Goal: Transaction & Acquisition: Purchase product/service

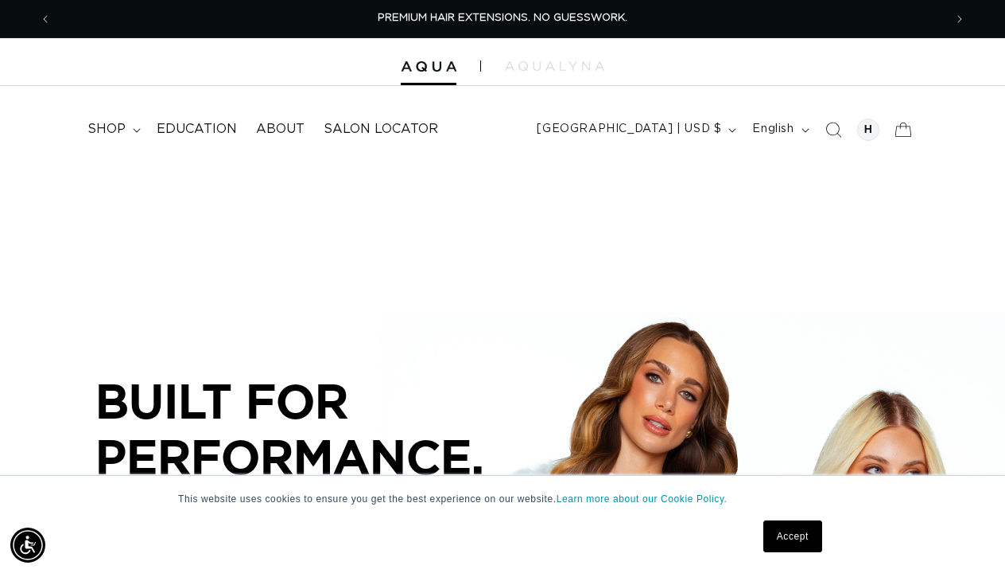
click at [787, 538] on link "Accept" at bounding box center [792, 536] width 59 height 32
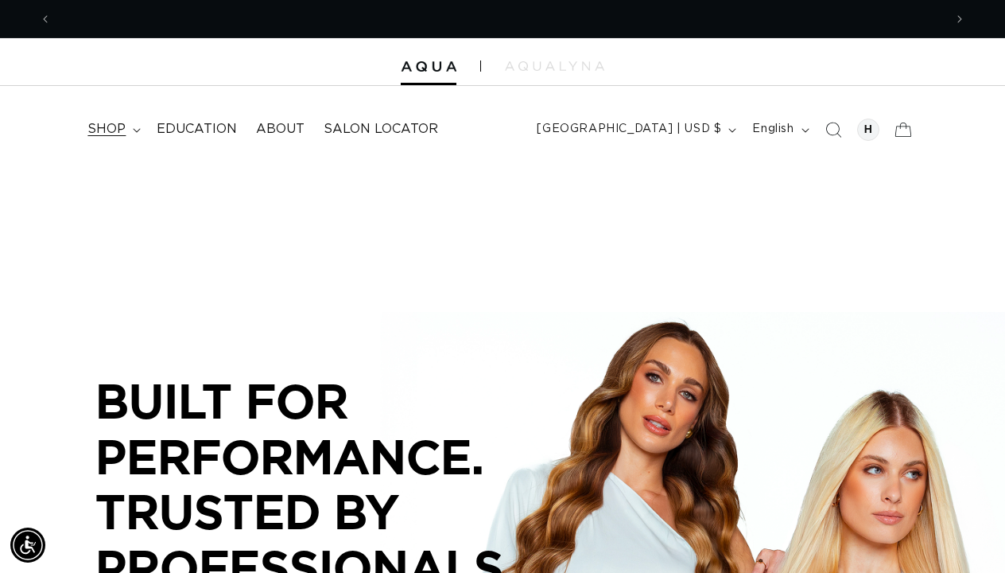
scroll to position [0, 892]
click at [133, 130] on icon at bounding box center [137, 130] width 8 height 5
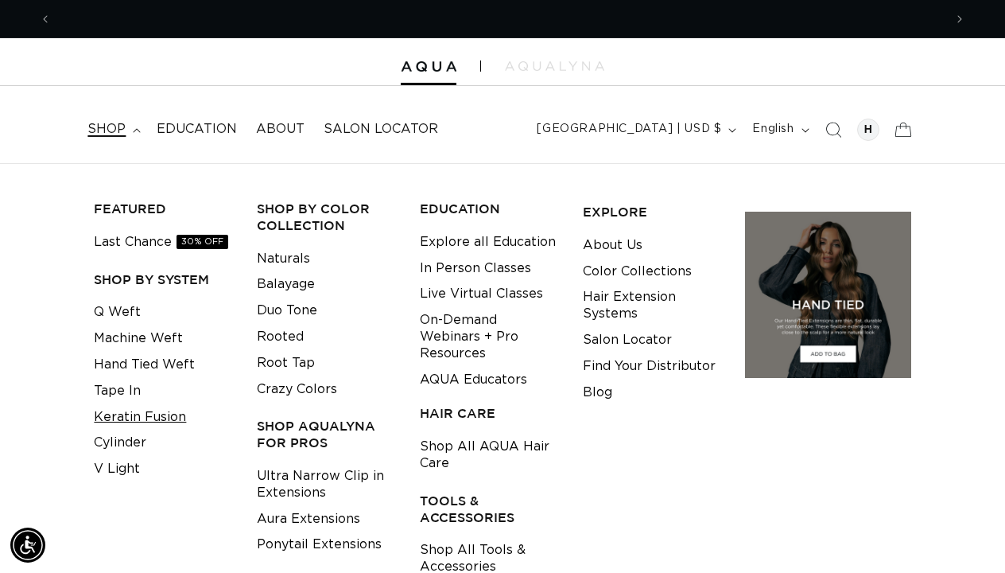
scroll to position [0, 0]
click at [162, 411] on link "Keratin Fusion" at bounding box center [140, 417] width 92 height 26
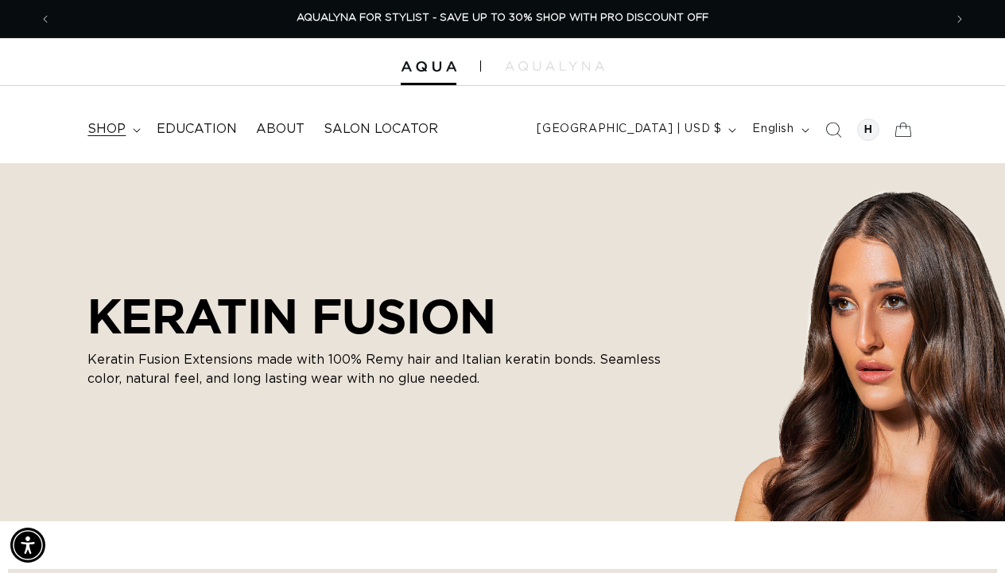
click at [133, 134] on summary "shop" at bounding box center [112, 129] width 69 height 36
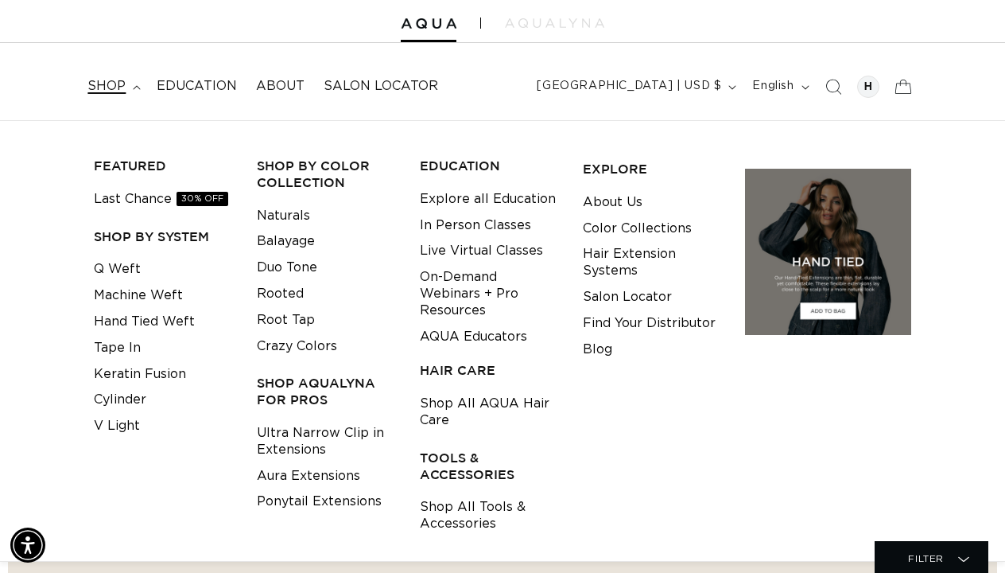
scroll to position [0, 1784]
click at [316, 340] on link "Crazy Colors" at bounding box center [297, 346] width 80 height 26
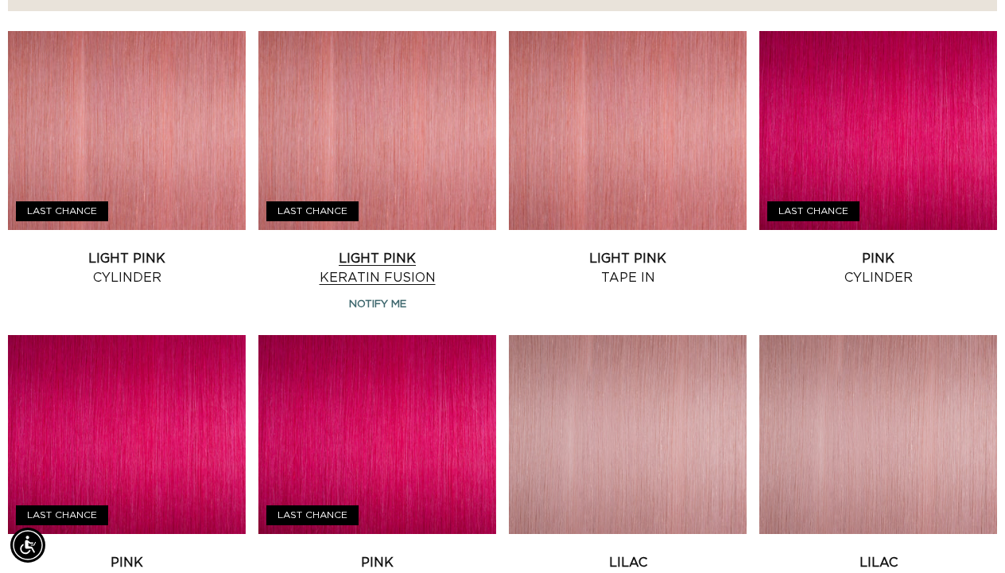
click at [446, 249] on link "Light Pink Keratin Fusion" at bounding box center [377, 268] width 238 height 38
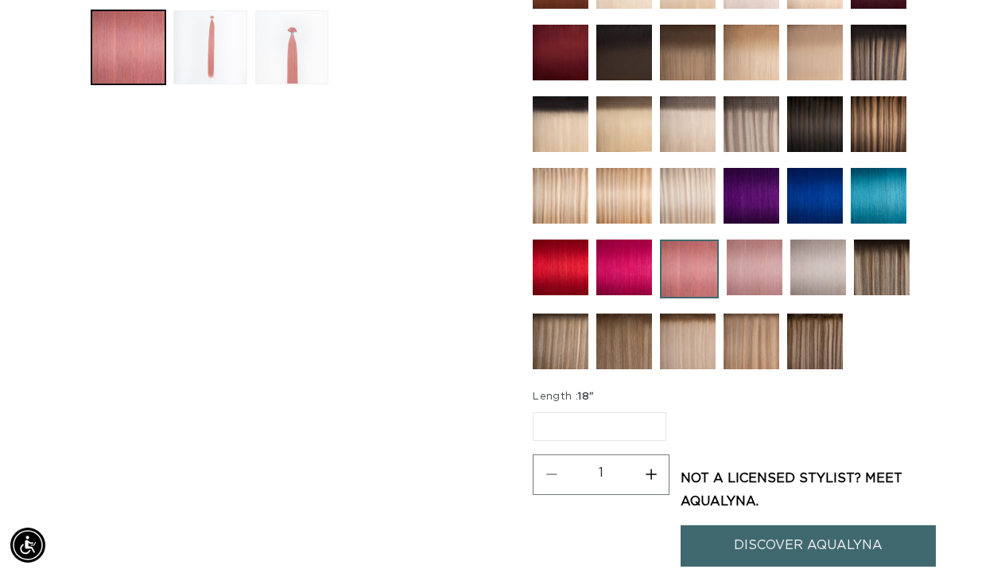
scroll to position [670, 0]
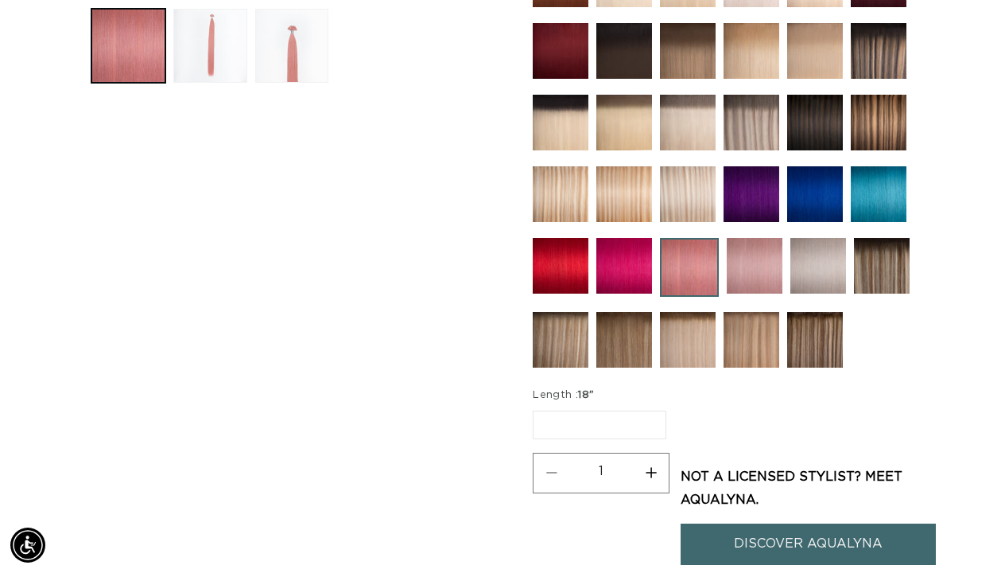
click at [609, 427] on label "18" Variant sold out or unavailable" at bounding box center [600, 424] width 134 height 29
click at [538, 408] on input "18" Variant sold out or unavailable" at bounding box center [537, 407] width 1 height 1
click at [759, 481] on p "Not a Licensed stylist? Meet Aqualyna." at bounding box center [808, 488] width 255 height 46
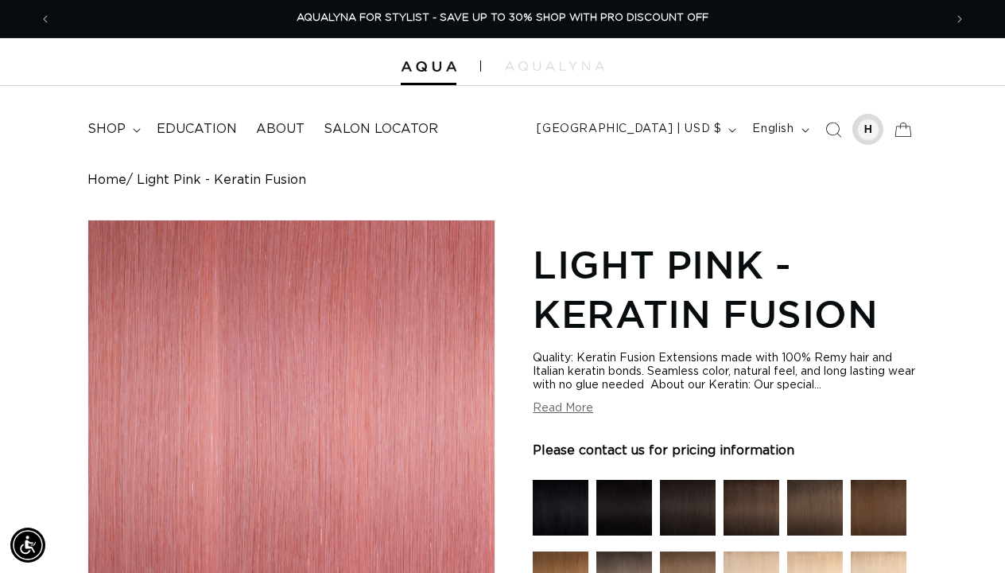
scroll to position [0, 0]
click at [867, 127] on div at bounding box center [868, 129] width 22 height 22
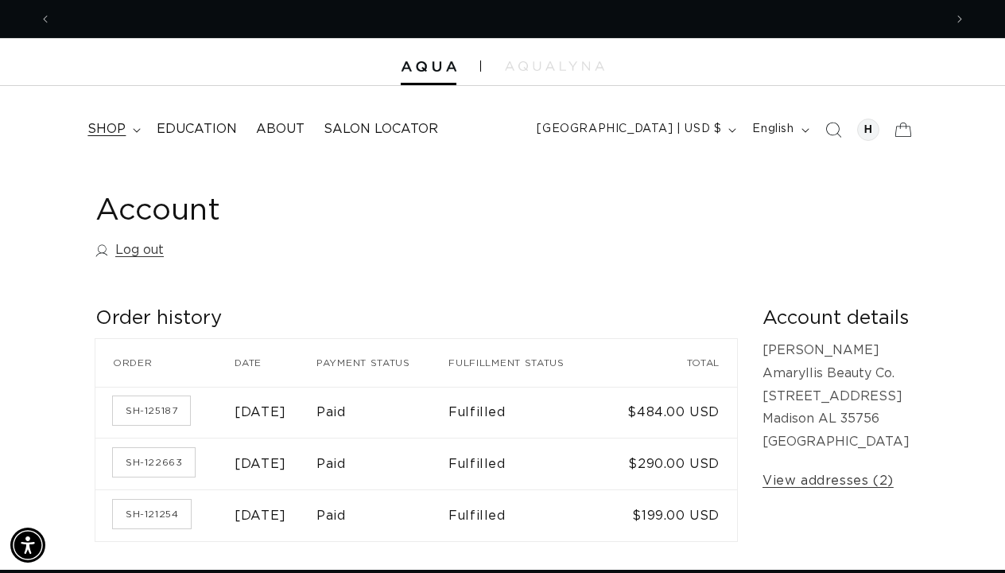
click at [130, 117] on summary "shop" at bounding box center [112, 129] width 69 height 36
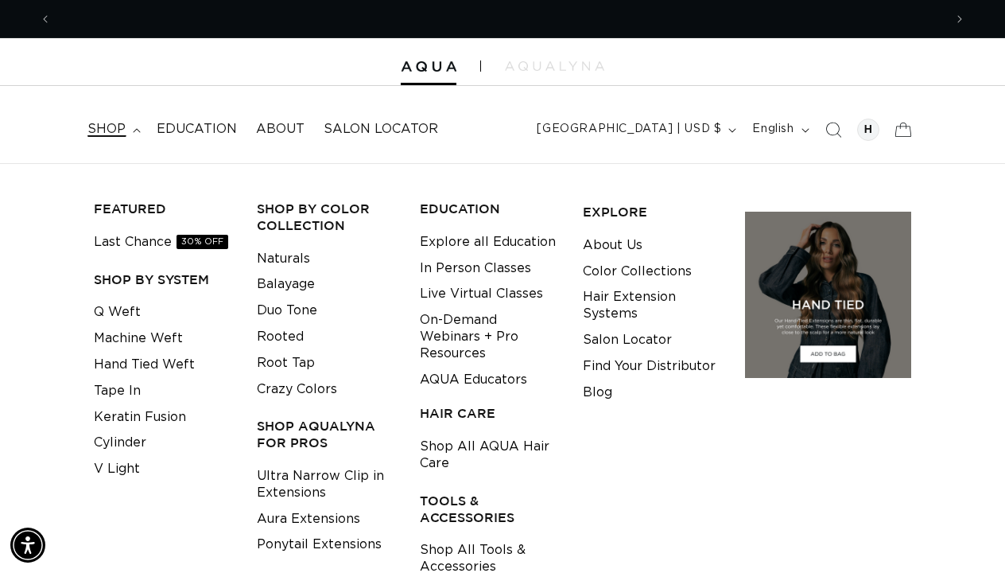
scroll to position [0, 892]
click at [319, 379] on link "Crazy Colors" at bounding box center [297, 389] width 80 height 26
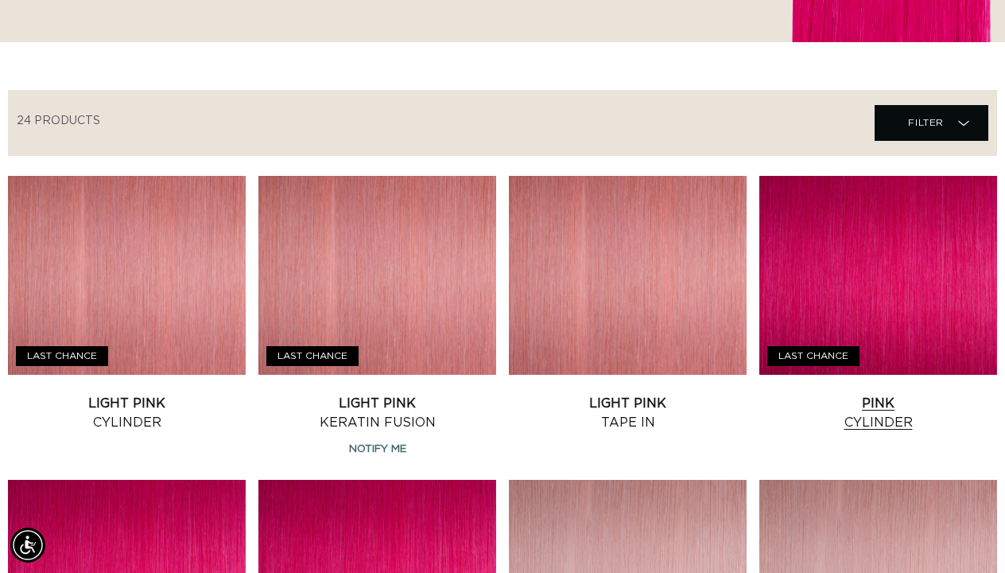
scroll to position [0, 892]
click at [228, 394] on link "Light Pink Cylinder" at bounding box center [127, 413] width 238 height 38
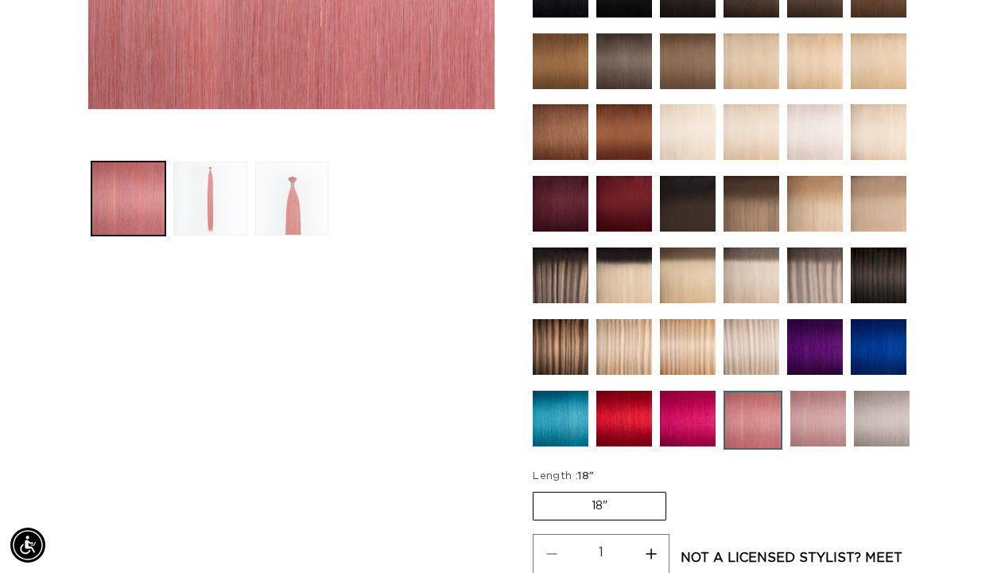
scroll to position [678, 0]
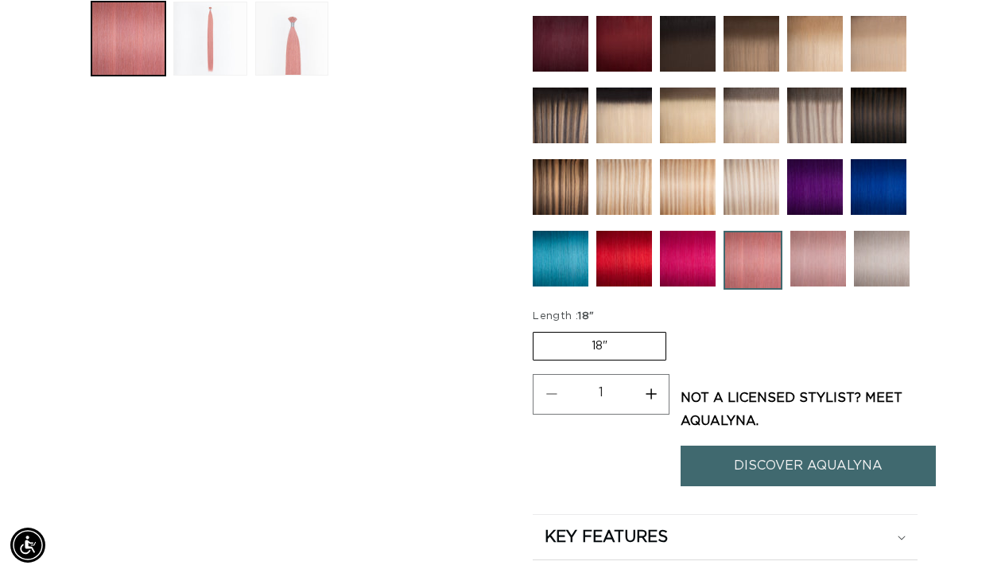
click at [624, 340] on label "18" Variant sold out or unavailable" at bounding box center [600, 346] width 134 height 29
click at [538, 329] on input "18" Variant sold out or unavailable" at bounding box center [537, 328] width 1 height 1
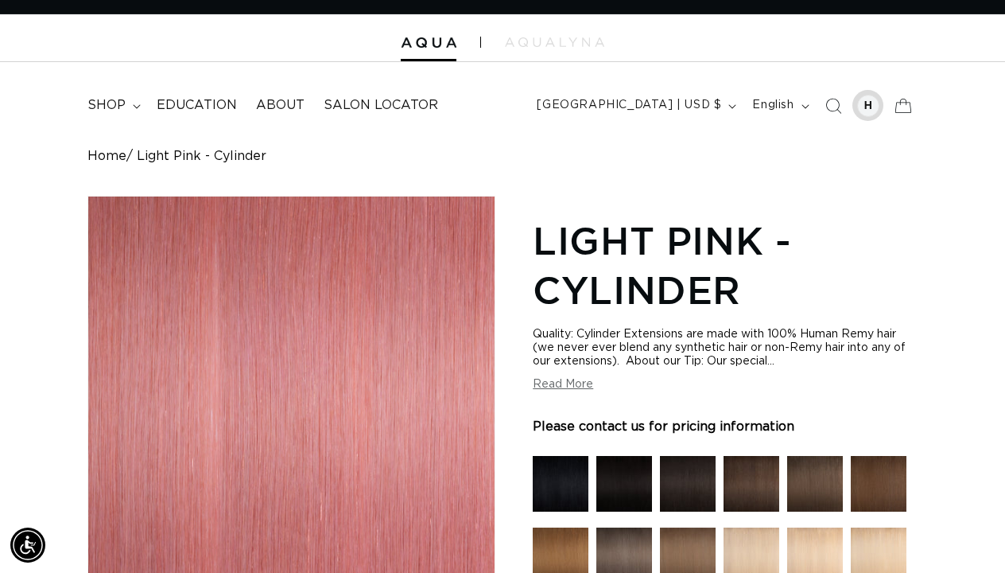
scroll to position [0, 0]
click at [864, 104] on div at bounding box center [868, 106] width 22 height 22
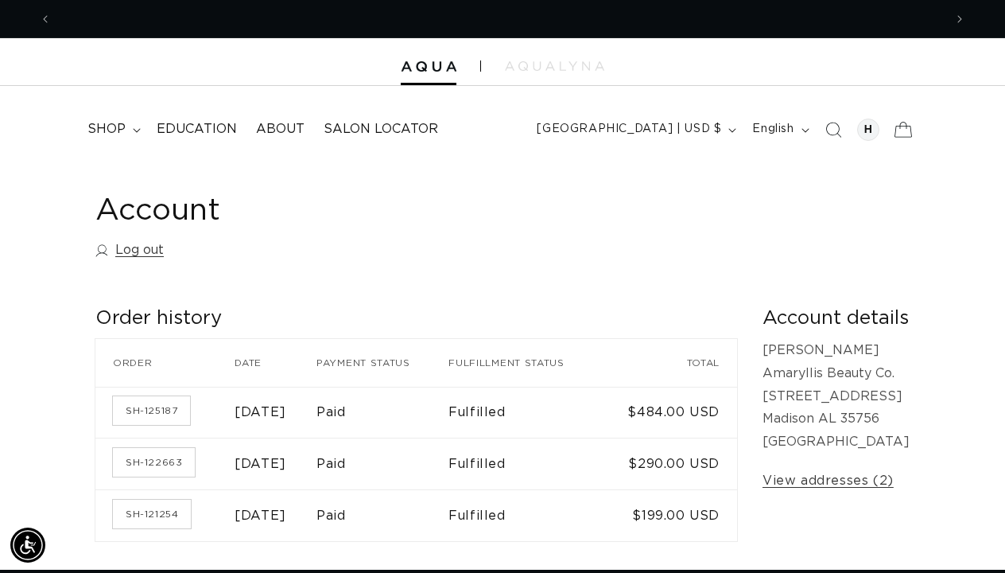
scroll to position [0, 892]
click at [899, 129] on icon at bounding box center [902, 129] width 37 height 37
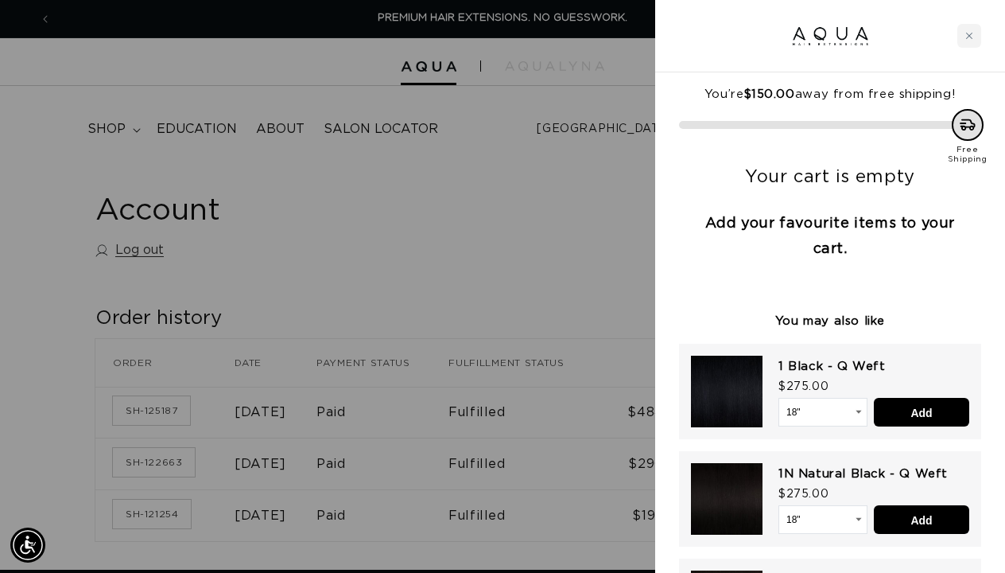
scroll to position [-1, 0]
click at [956, 51] on div at bounding box center [830, 36] width 350 height 72
click at [959, 45] on div "Close cart" at bounding box center [969, 36] width 24 height 24
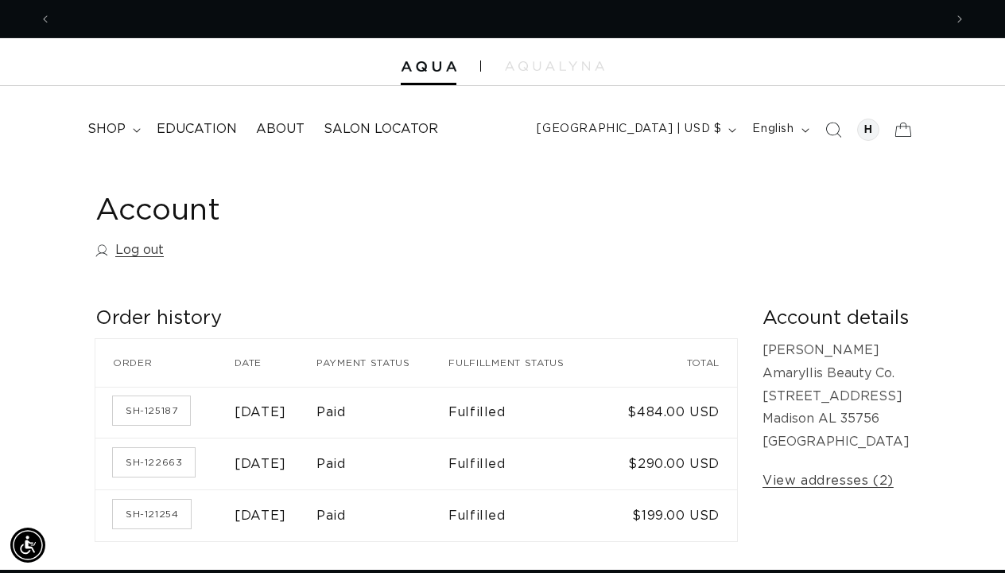
scroll to position [0, 892]
click at [771, 122] on span "English" at bounding box center [772, 129] width 41 height 17
click at [874, 195] on h1 "Account" at bounding box center [502, 211] width 814 height 39
click at [874, 126] on div at bounding box center [868, 129] width 22 height 22
click at [143, 254] on link "Log out" at bounding box center [129, 250] width 68 height 23
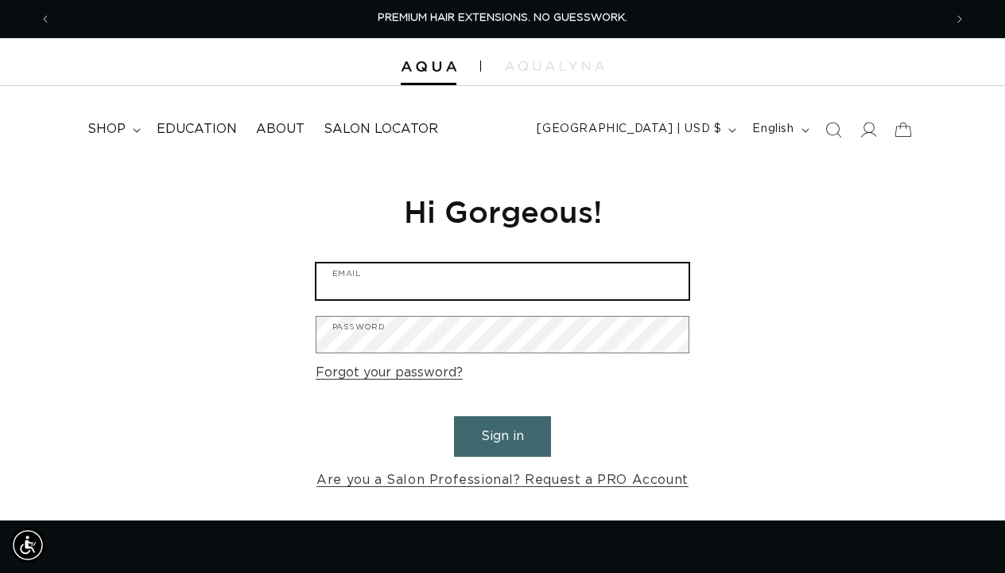
type input "[EMAIL_ADDRESS][DOMAIN_NAME]"
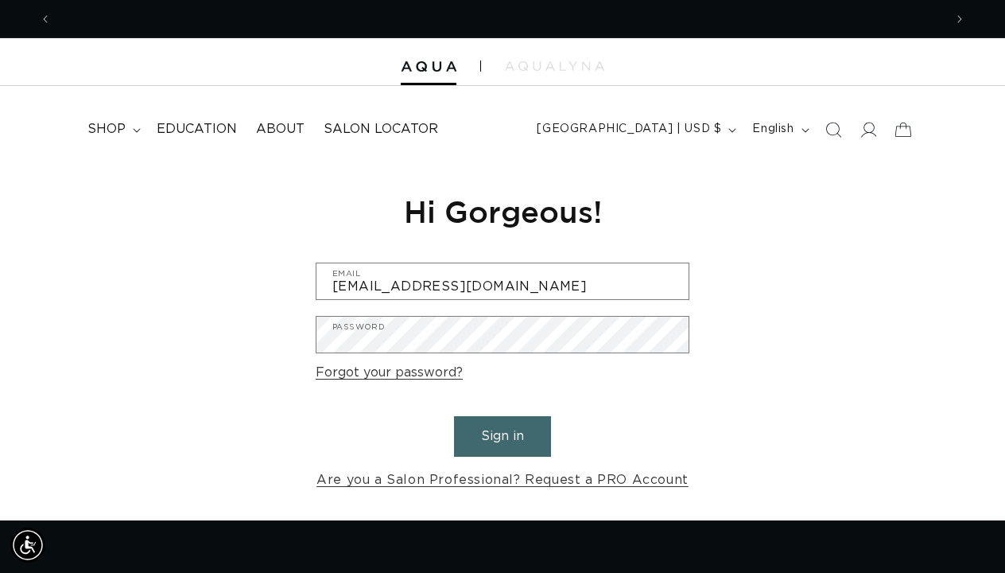
scroll to position [0, 892]
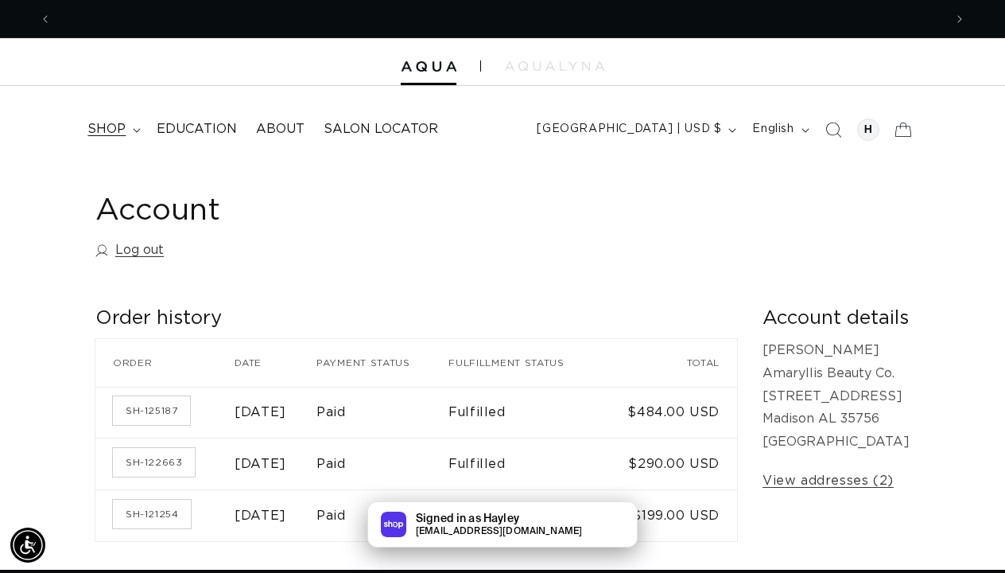
click at [124, 122] on span "shop" at bounding box center [106, 129] width 38 height 17
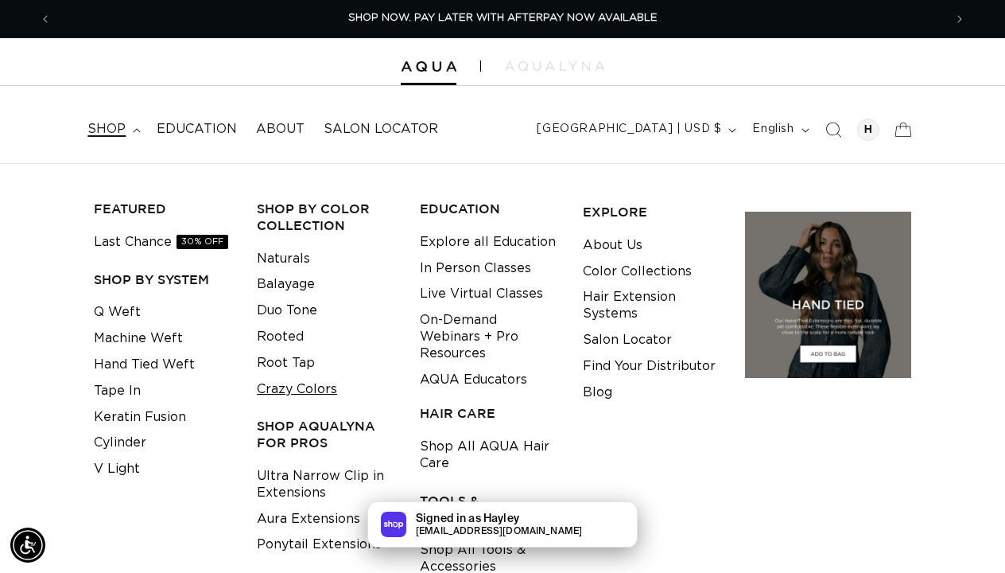
click at [324, 379] on link "Crazy Colors" at bounding box center [297, 389] width 80 height 26
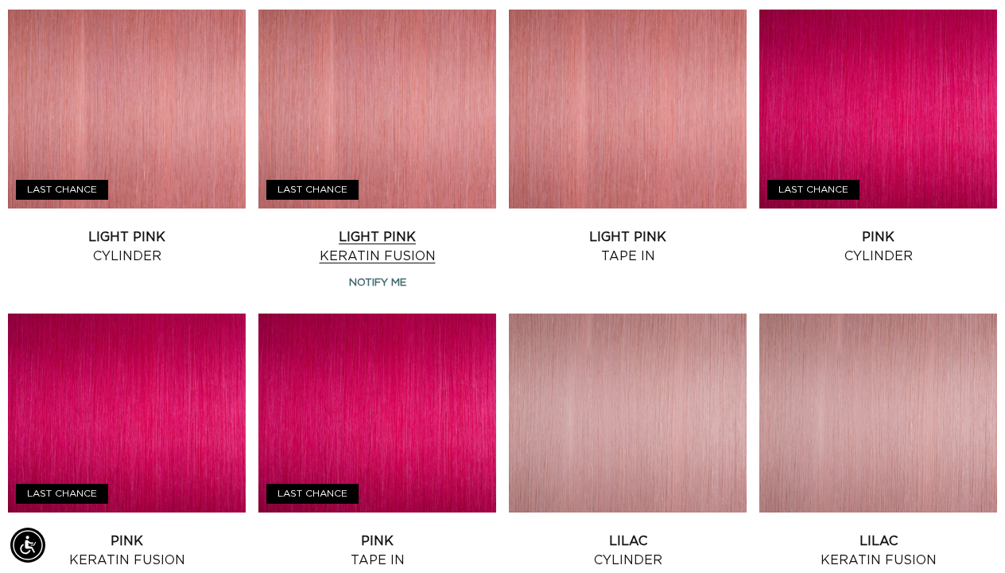
scroll to position [622, 0]
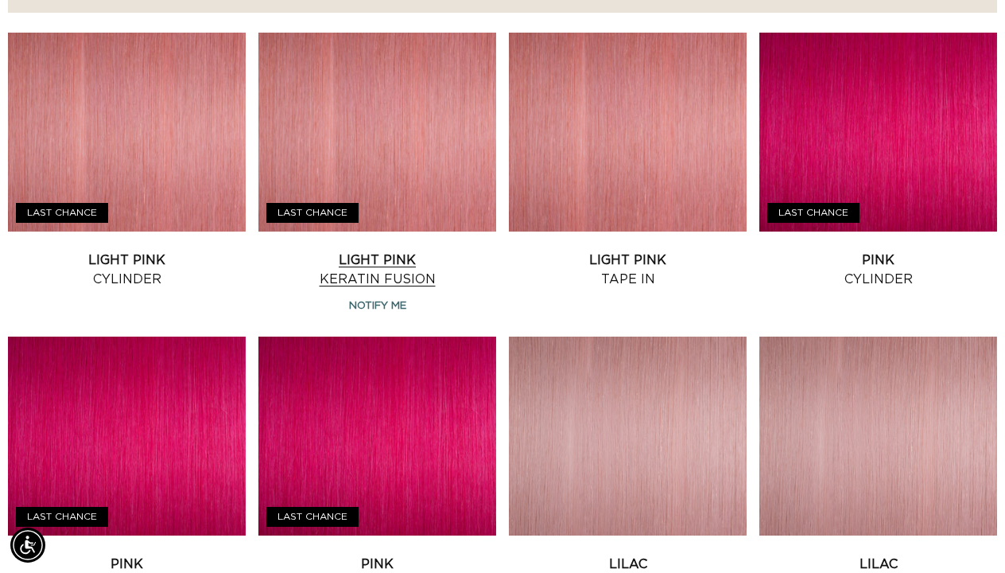
click at [390, 250] on link "Light Pink Keratin Fusion" at bounding box center [377, 269] width 238 height 38
click at [630, 250] on link "Light Pink Tape In" at bounding box center [628, 269] width 238 height 38
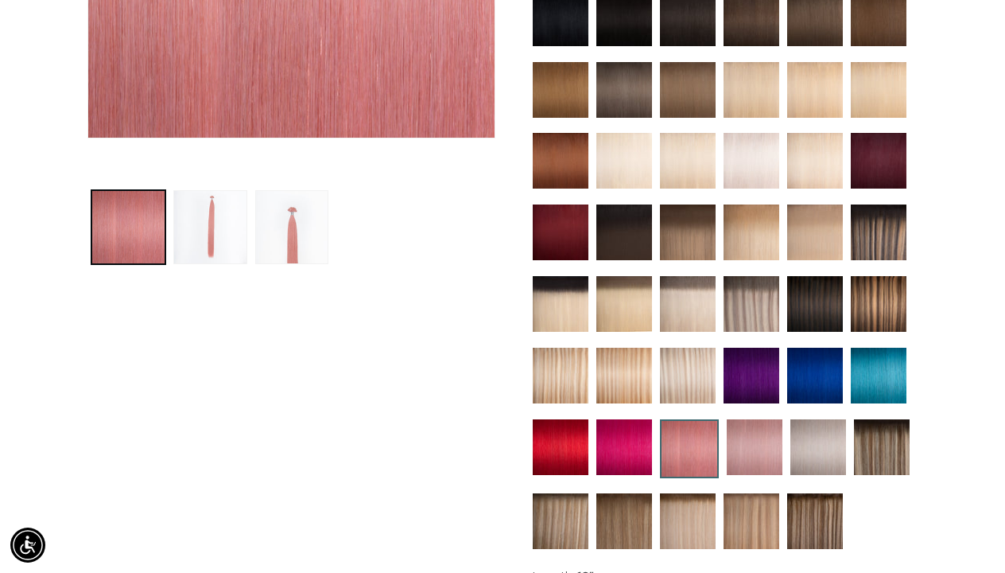
scroll to position [406, 0]
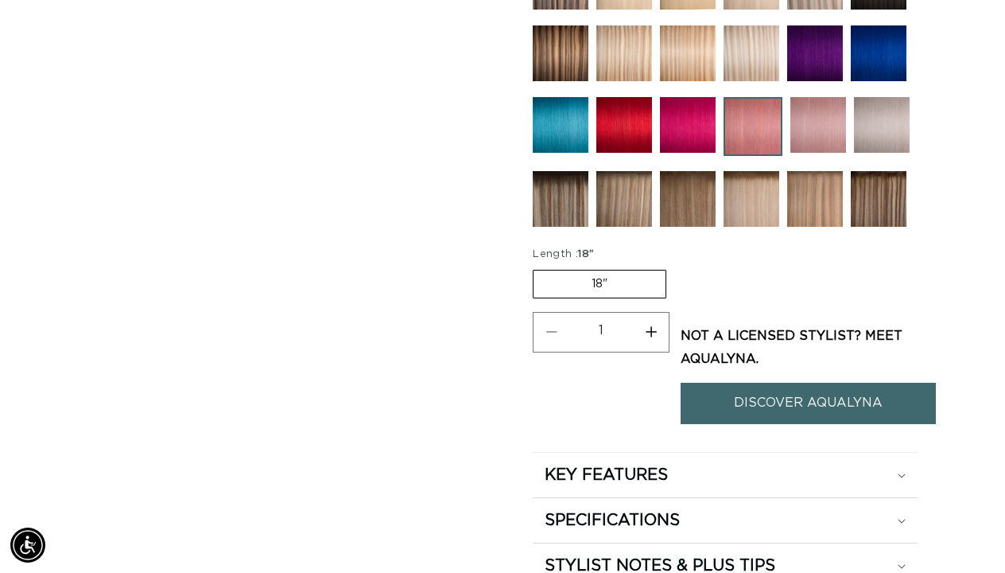
scroll to position [0, 892]
click at [802, 409] on link "DISCOVER AQUALYNA" at bounding box center [808, 402] width 255 height 41
click at [778, 116] on img at bounding box center [753, 126] width 59 height 59
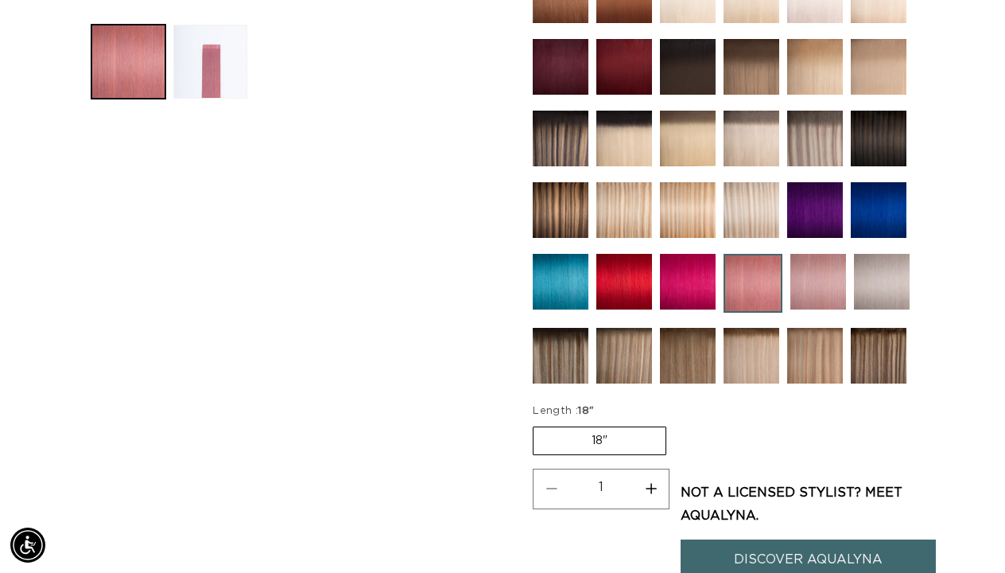
scroll to position [655, 0]
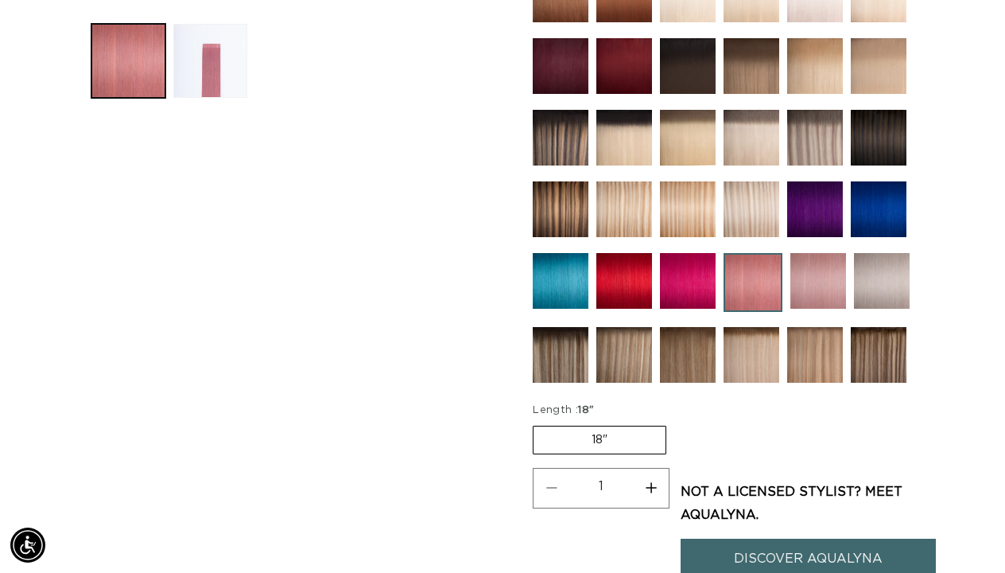
click at [817, 283] on img at bounding box center [818, 281] width 56 height 56
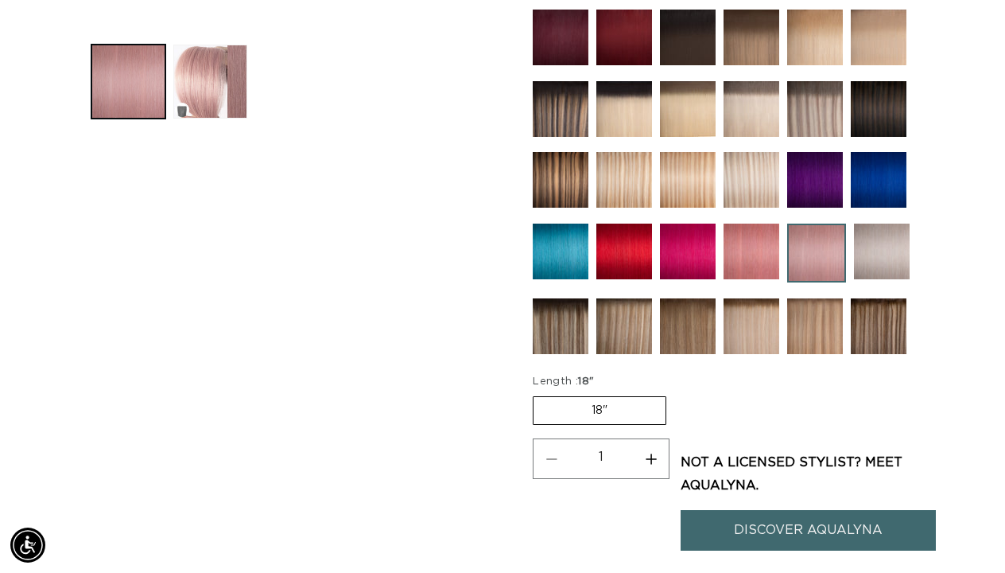
scroll to position [0, 892]
click at [755, 263] on img at bounding box center [752, 251] width 56 height 56
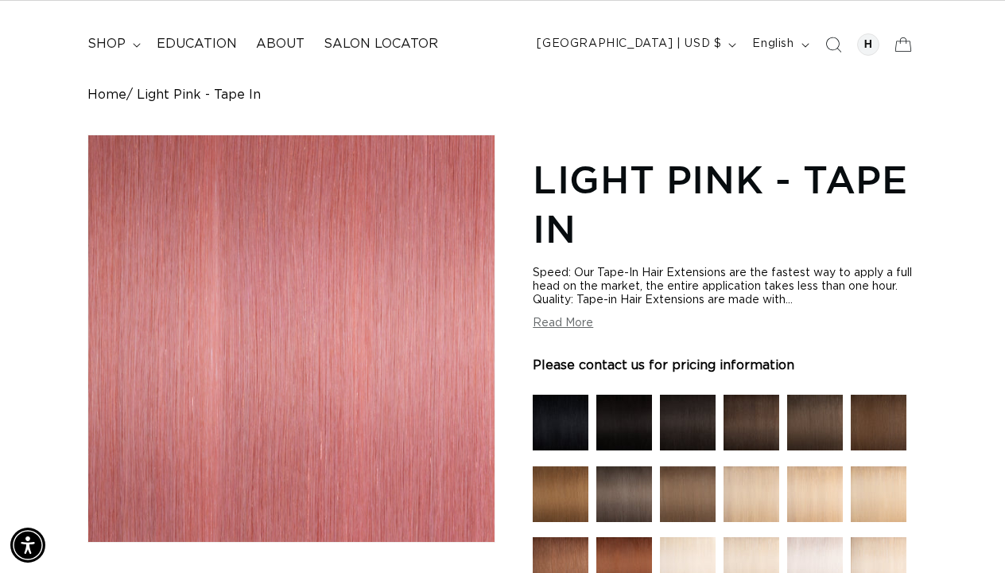
scroll to position [95, 0]
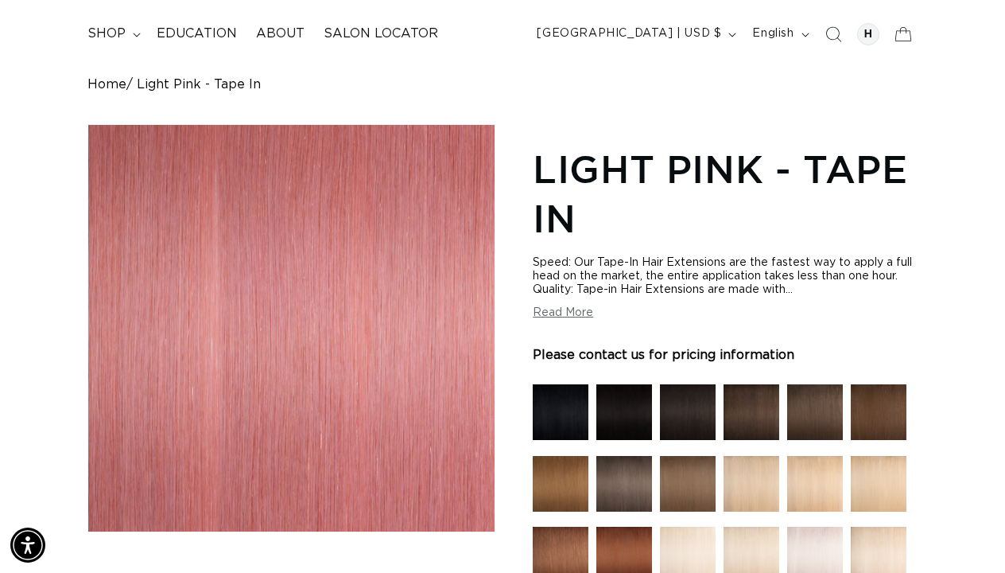
click at [571, 306] on div "Speed: Our Tape-In Hair Extensions are the fastest way to apply a full head on …" at bounding box center [725, 288] width 384 height 64
click at [575, 313] on button "Read More" at bounding box center [563, 313] width 60 height 14
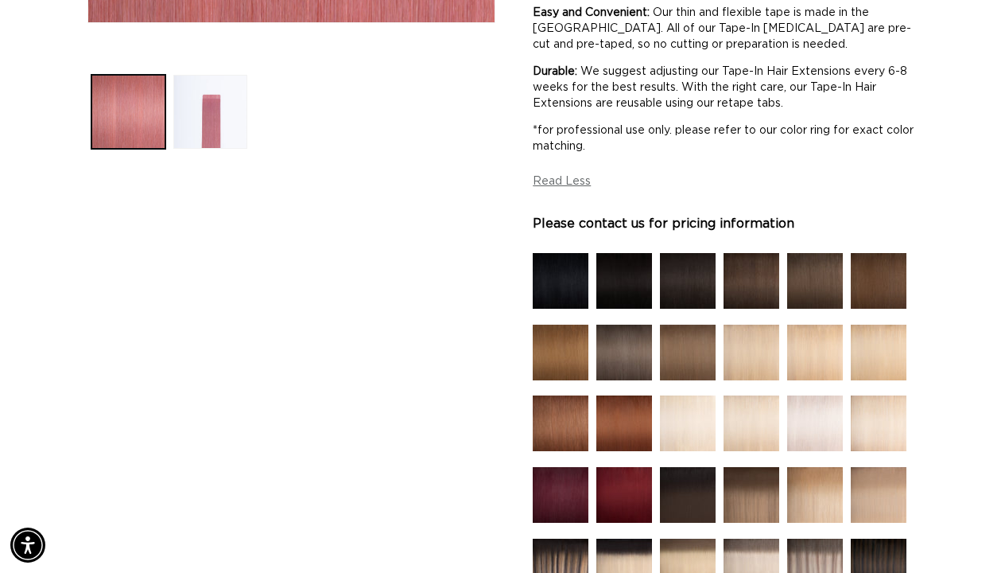
scroll to position [732, 0]
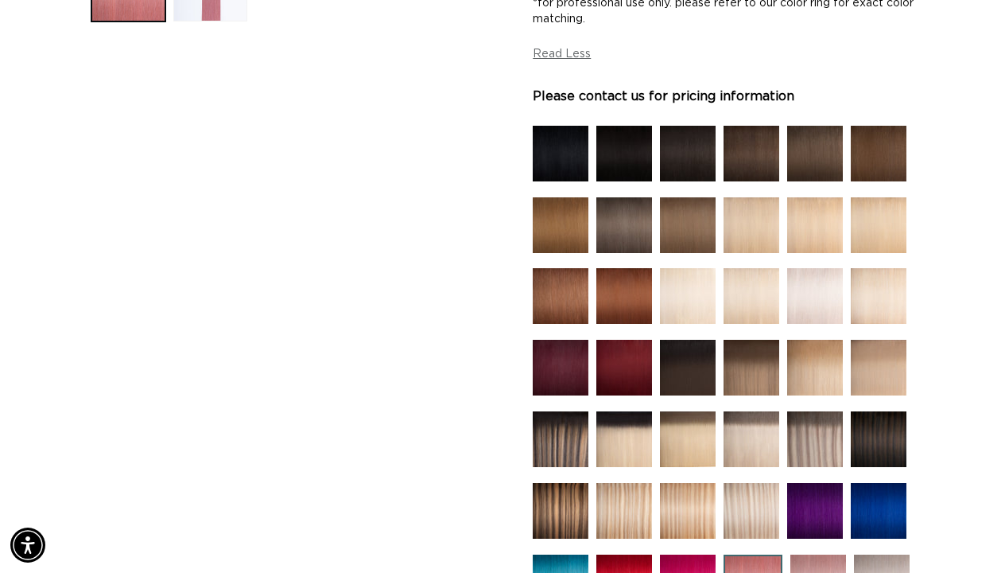
click at [740, 231] on img at bounding box center [752, 225] width 56 height 56
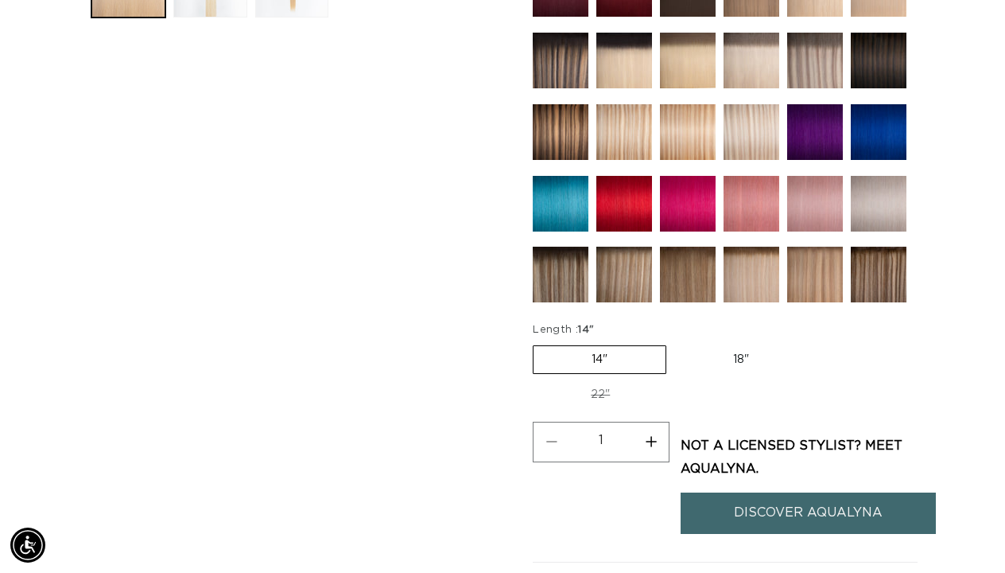
scroll to position [751, 0]
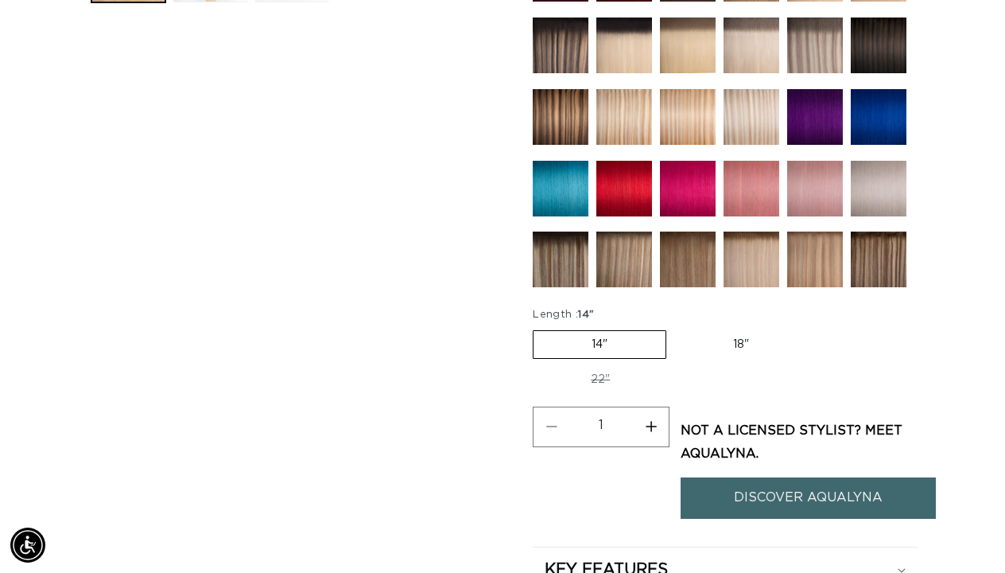
click at [736, 331] on label "18" Variant sold out or unavailable" at bounding box center [741, 344] width 132 height 27
click at [675, 328] on input "18" Variant sold out or unavailable" at bounding box center [674, 327] width 1 height 1
radio input "true"
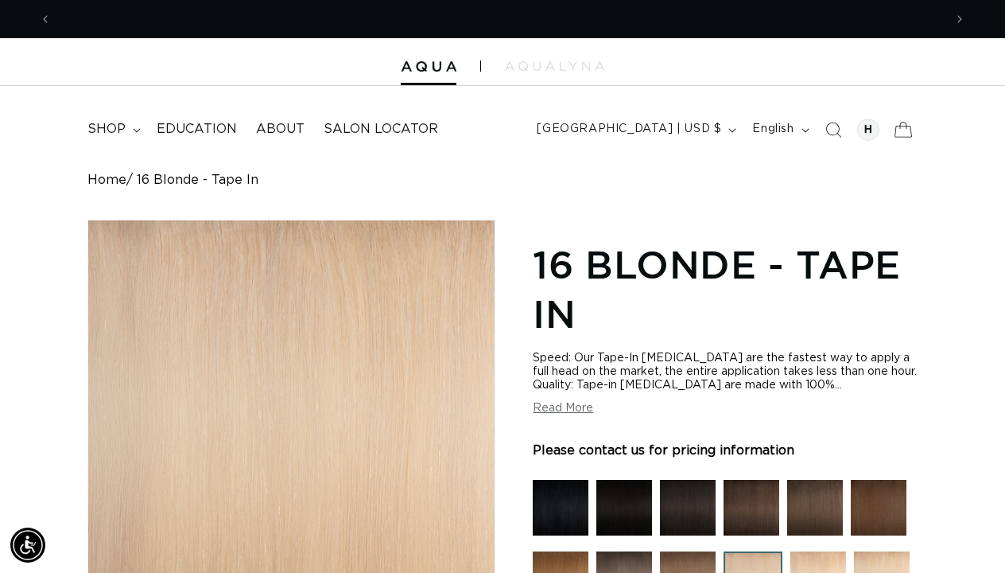
scroll to position [0, 892]
click at [872, 130] on div at bounding box center [868, 129] width 22 height 22
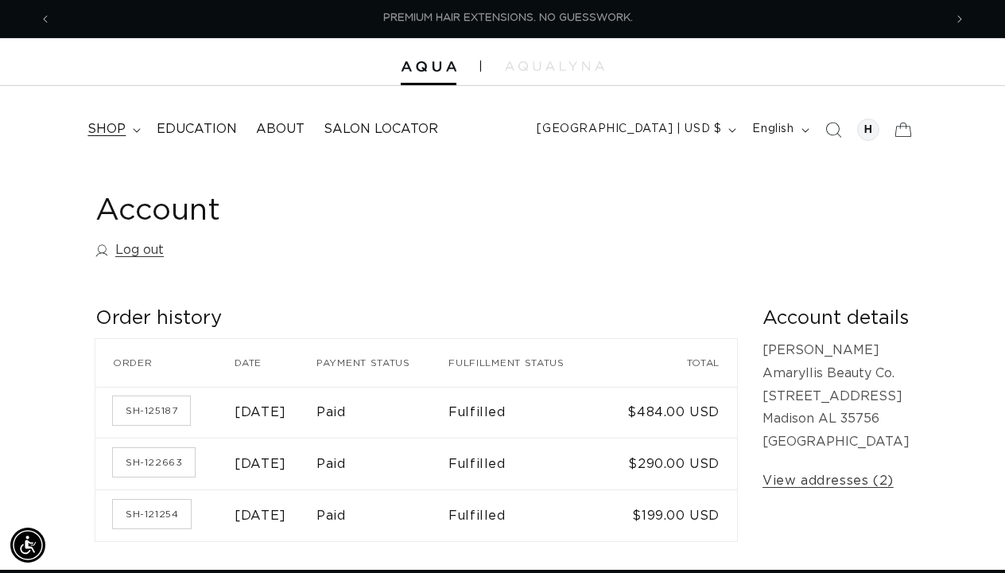
scroll to position [0, 892]
click at [107, 138] on summary "shop" at bounding box center [112, 129] width 69 height 36
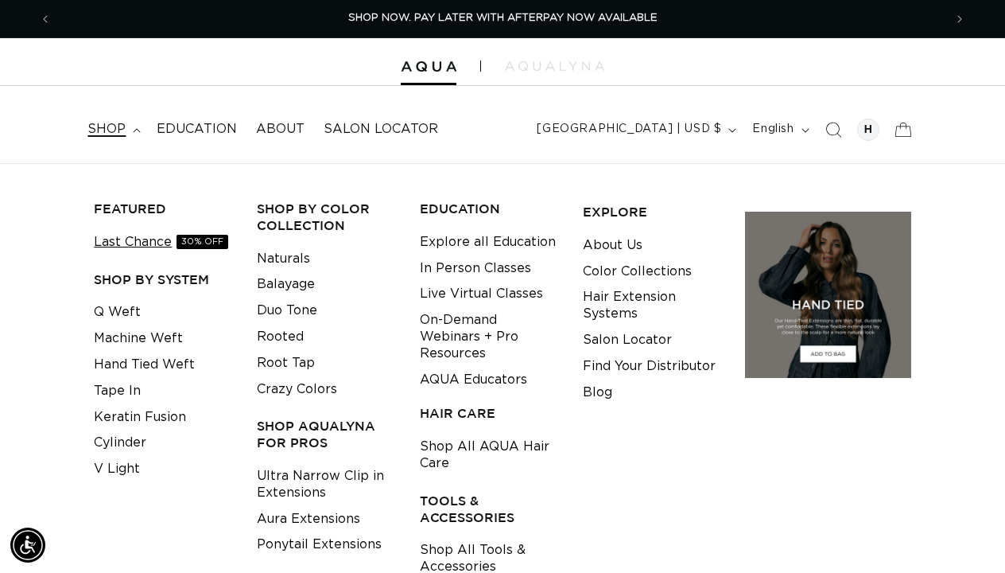
click at [153, 239] on link "Last Chance 30% OFF" at bounding box center [161, 242] width 134 height 26
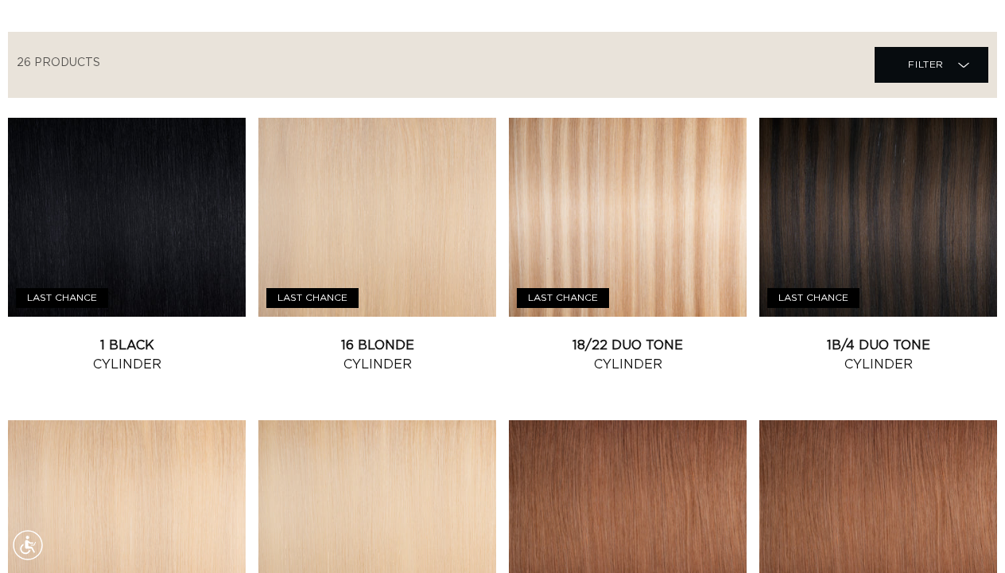
scroll to position [618, 0]
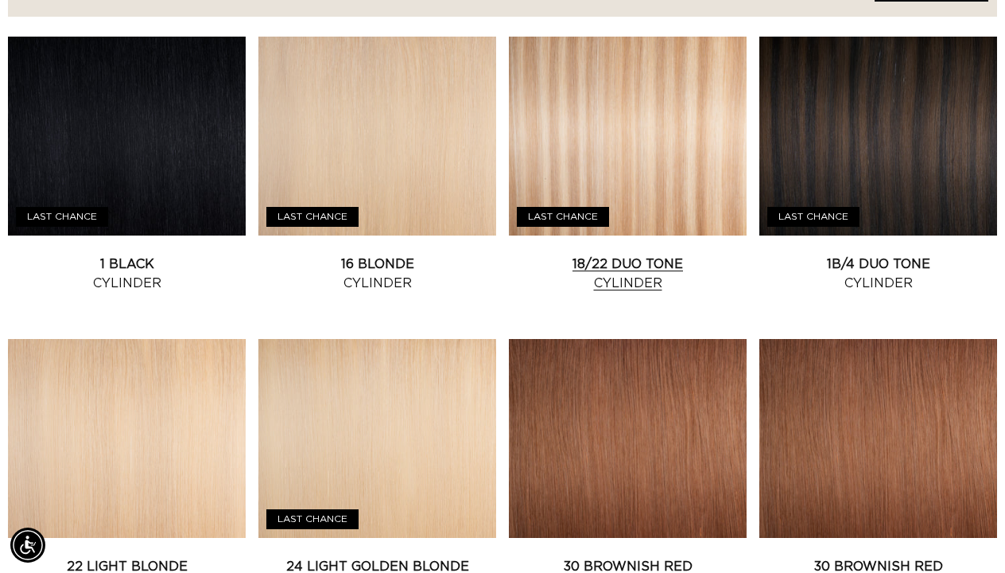
click at [679, 254] on link "18/22 Duo Tone Cylinder" at bounding box center [628, 273] width 238 height 38
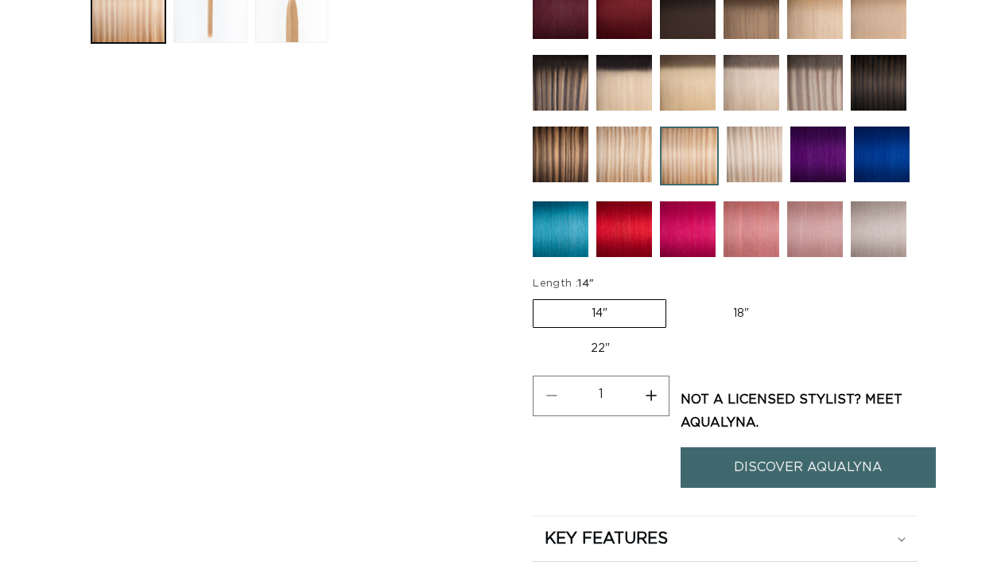
scroll to position [760, 0]
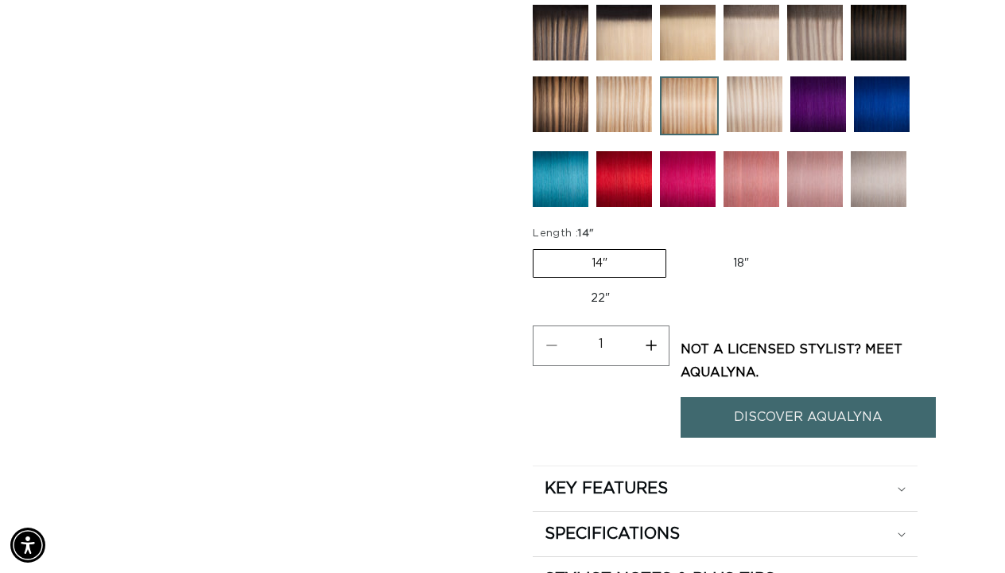
click at [751, 194] on img at bounding box center [752, 179] width 56 height 56
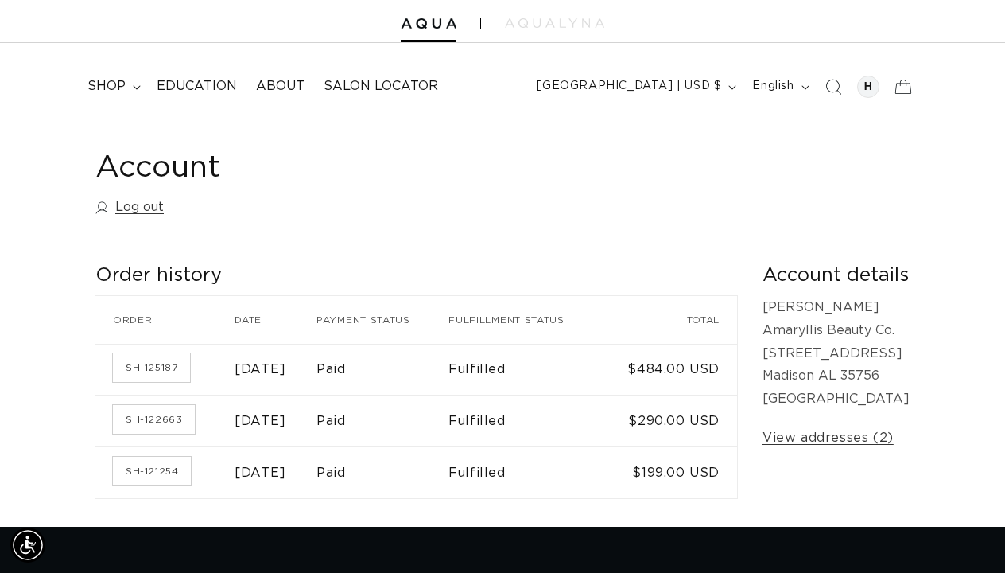
scroll to position [0, 1784]
click at [146, 202] on link "Log out" at bounding box center [129, 207] width 68 height 23
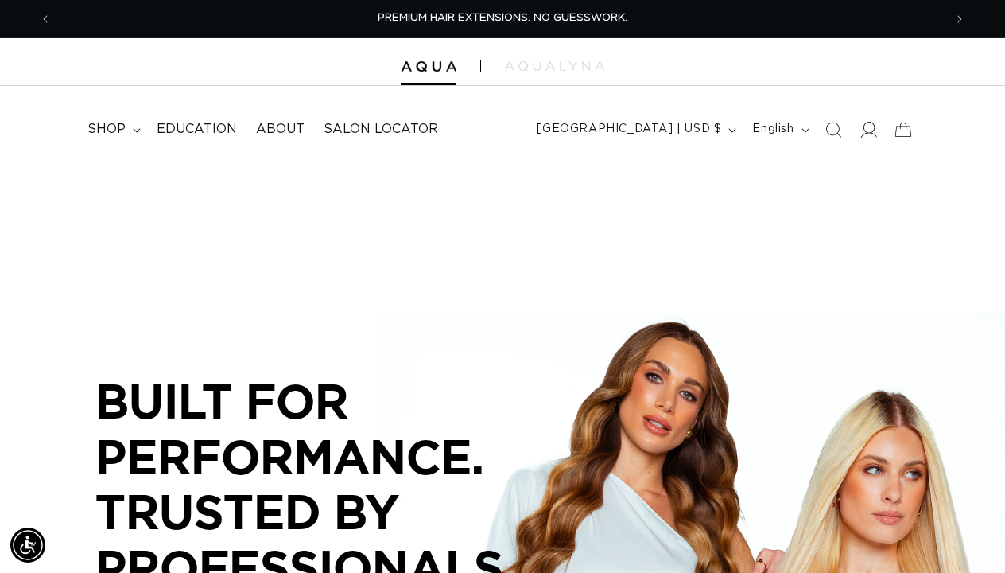
click at [865, 134] on icon at bounding box center [868, 129] width 17 height 17
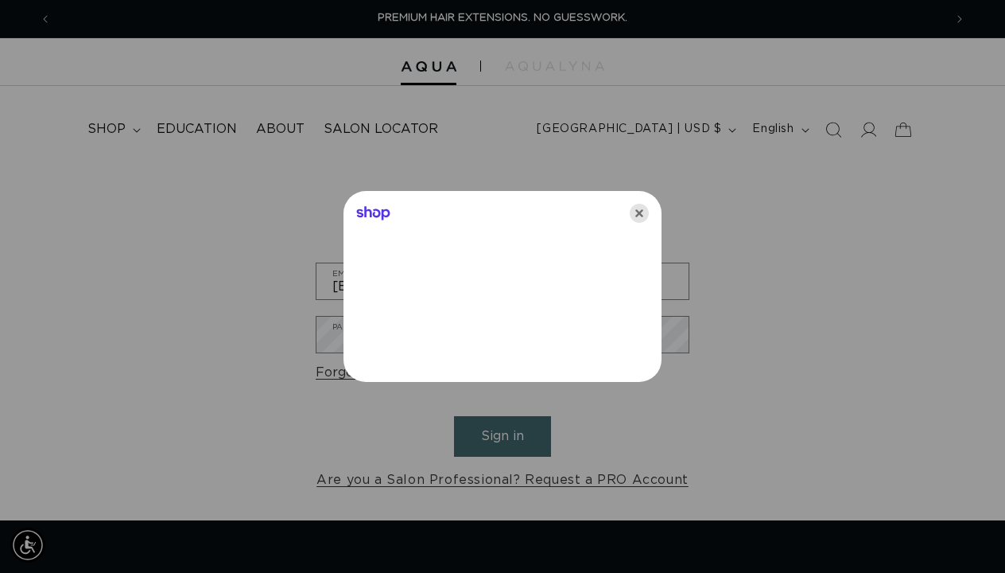
click at [639, 217] on icon "Close" at bounding box center [639, 213] width 19 height 19
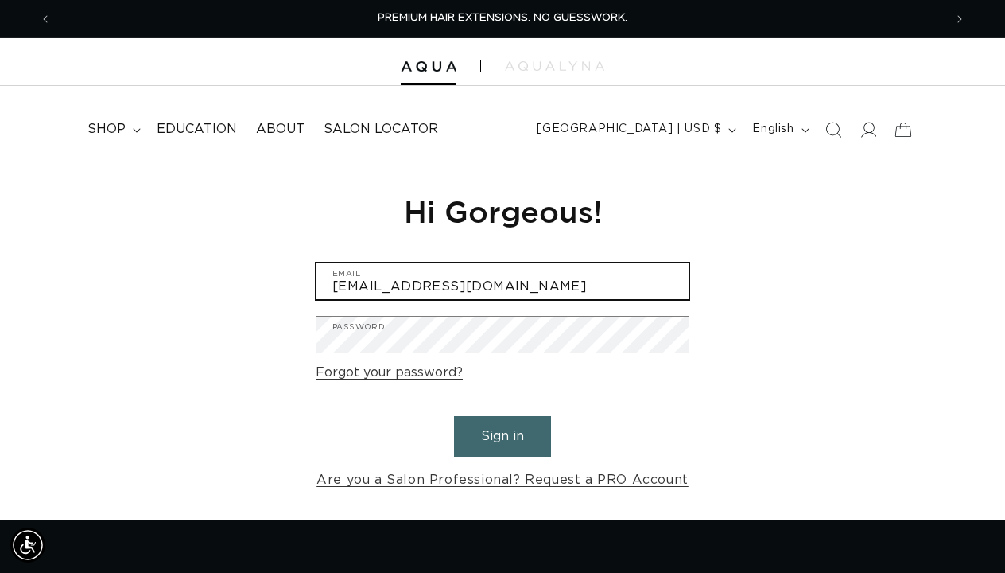
click at [605, 285] on input "contact@amaryllisbeautycompany.com" at bounding box center [502, 281] width 372 height 36
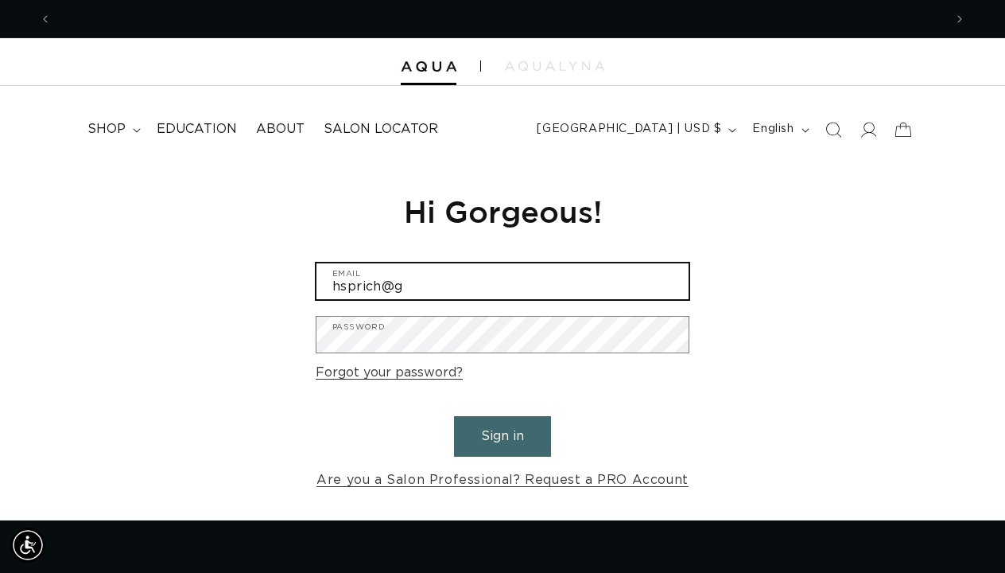
scroll to position [0, 1784]
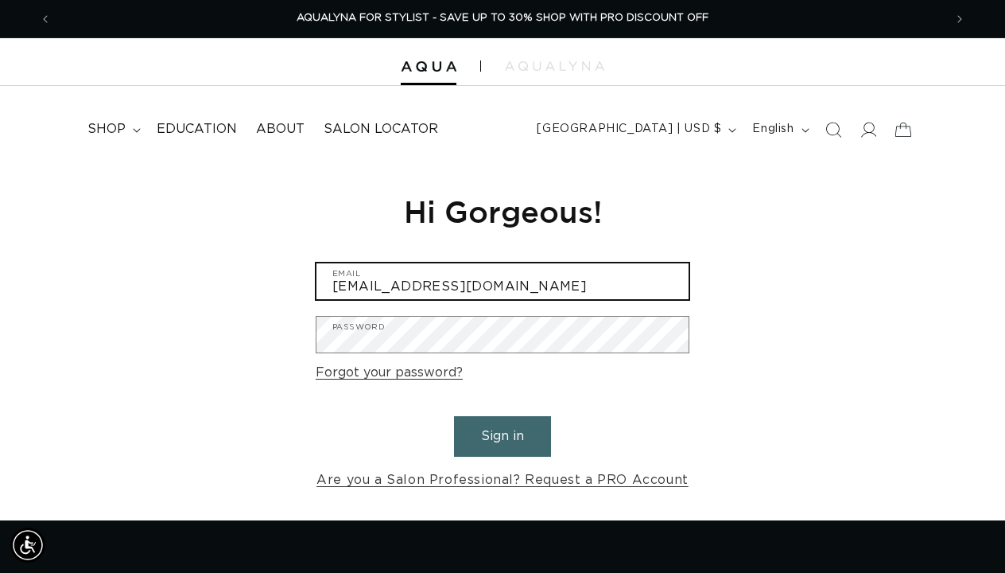
type input "hsprich@gmail.com"
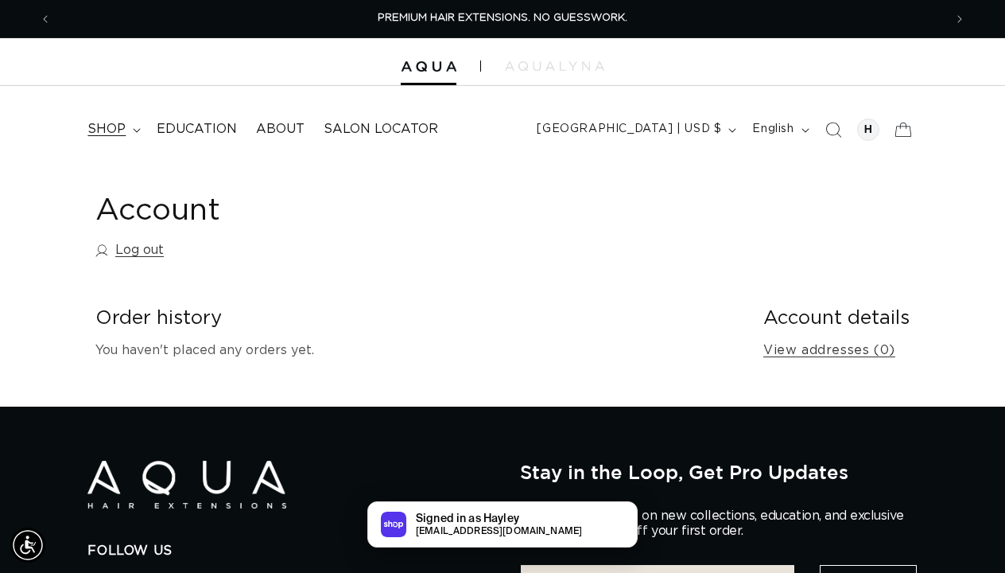
click at [135, 128] on icon at bounding box center [137, 130] width 8 height 5
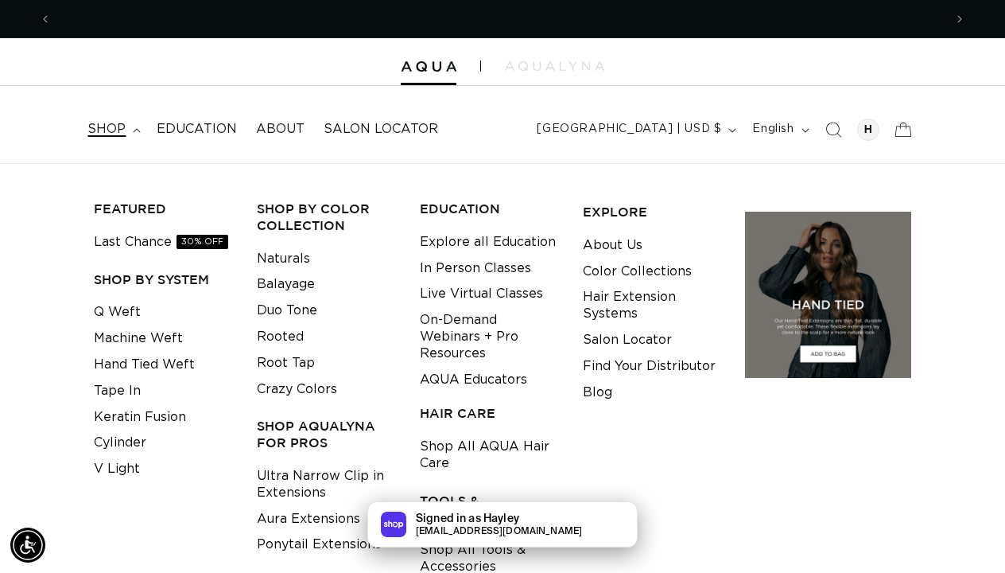
scroll to position [0, 892]
click at [300, 384] on link "Crazy Colors" at bounding box center [297, 389] width 80 height 26
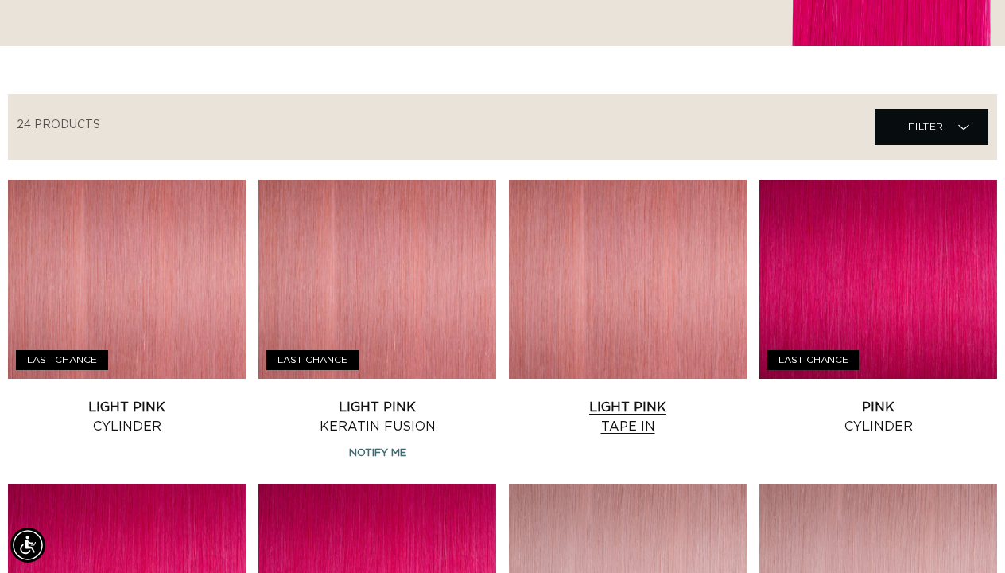
scroll to position [489, 0]
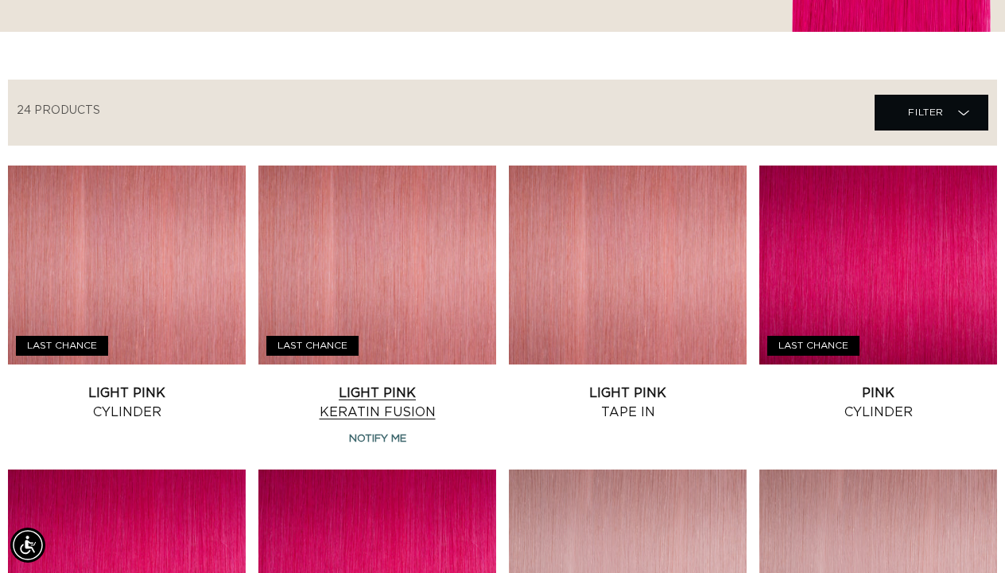
click at [402, 383] on link "Light Pink Keratin Fusion" at bounding box center [377, 402] width 238 height 38
click at [129, 383] on link "Light Pink Cylinder" at bounding box center [127, 402] width 238 height 38
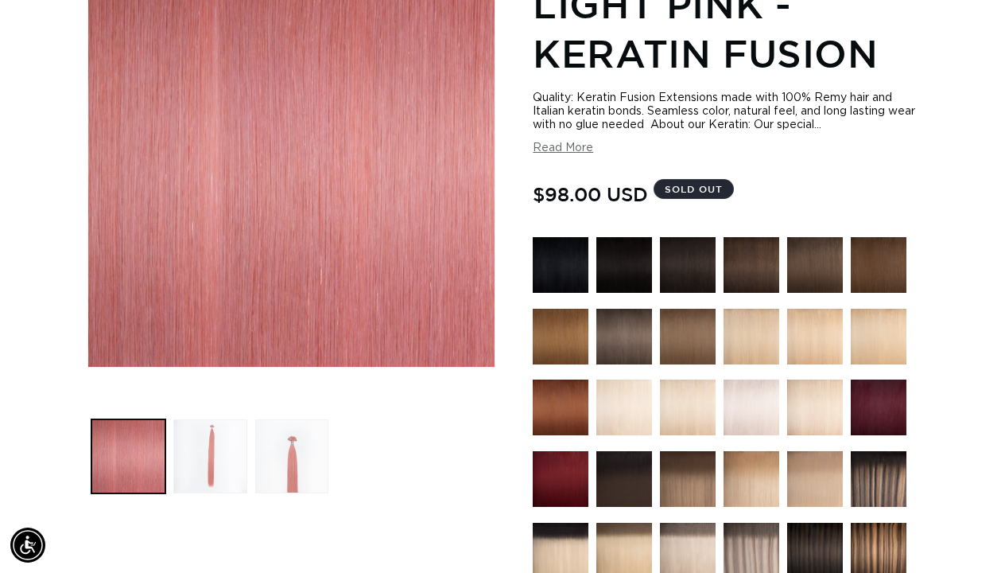
scroll to position [167, 0]
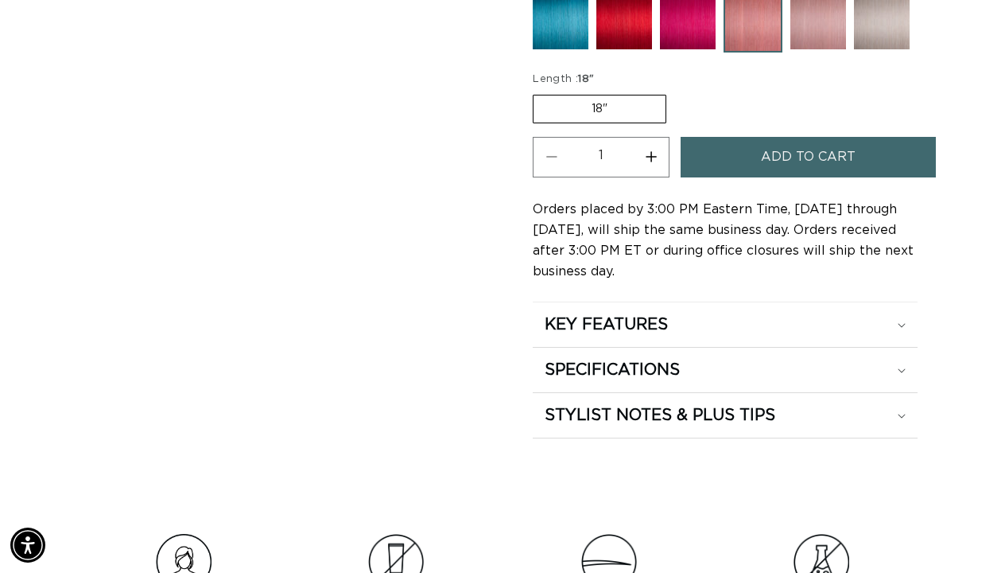
scroll to position [934, 0]
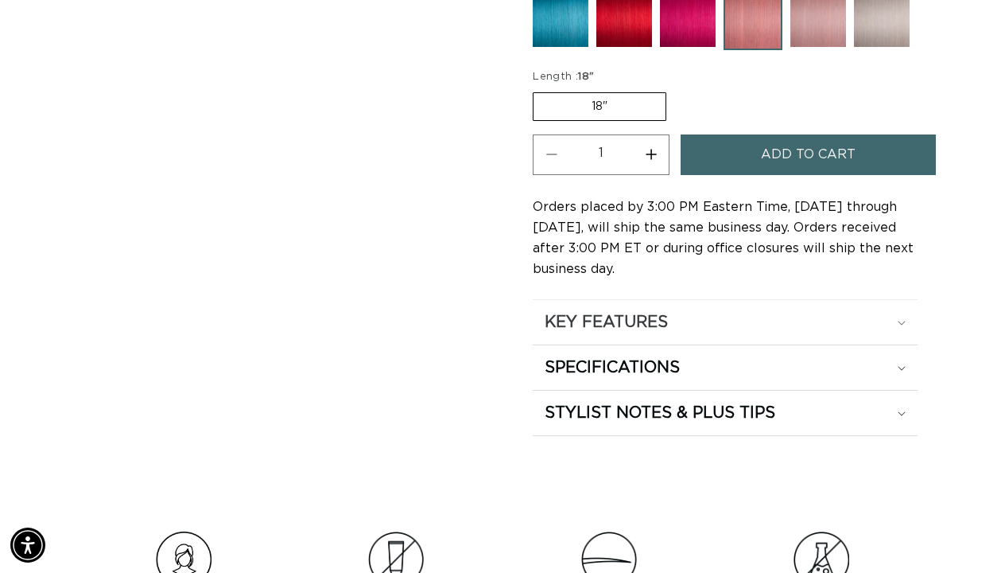
click at [884, 322] on div "KEY FEATURES" at bounding box center [725, 322] width 360 height 21
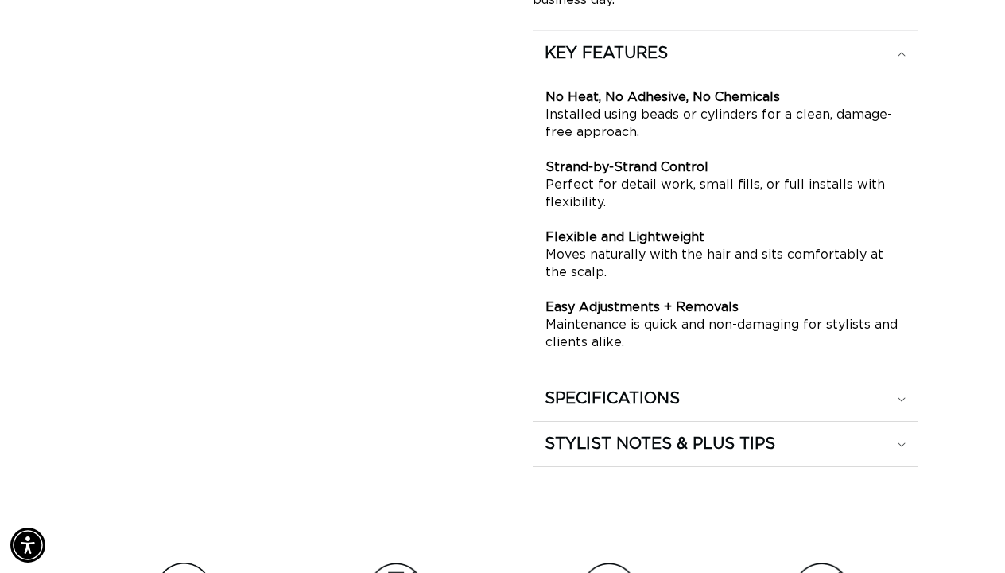
scroll to position [1210, 0]
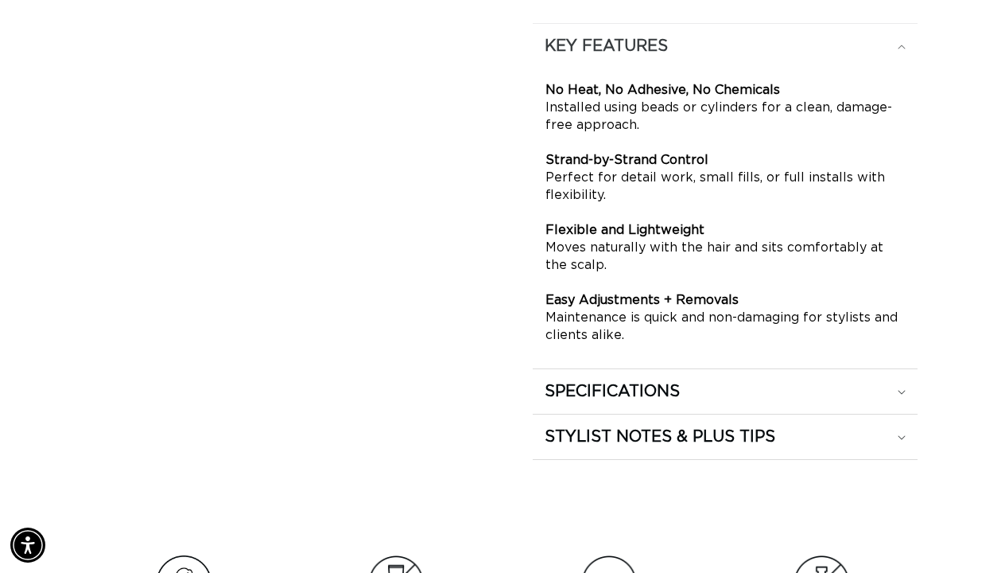
click at [892, 41] on div "KEY FEATURES" at bounding box center [725, 46] width 360 height 21
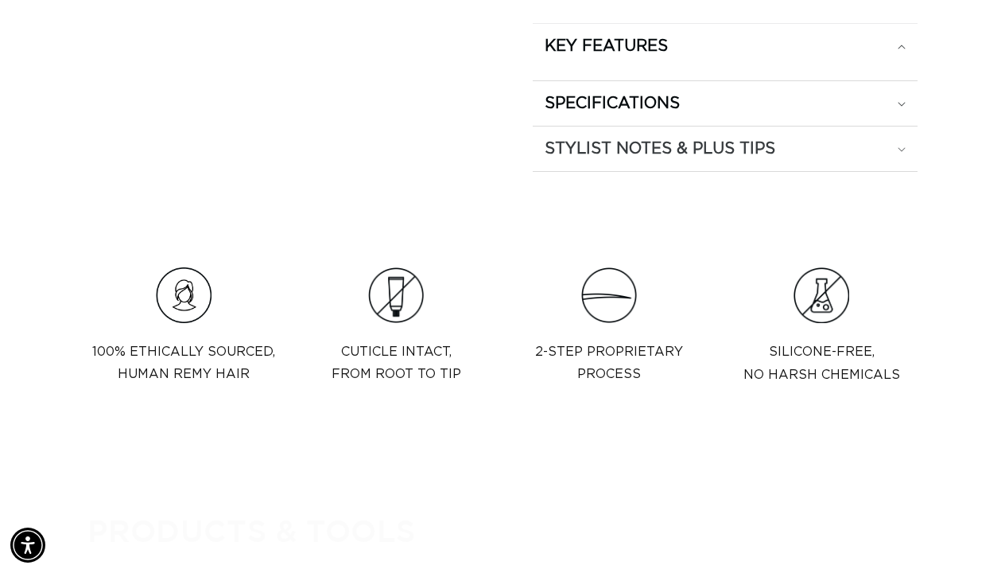
scroll to position [0, 1784]
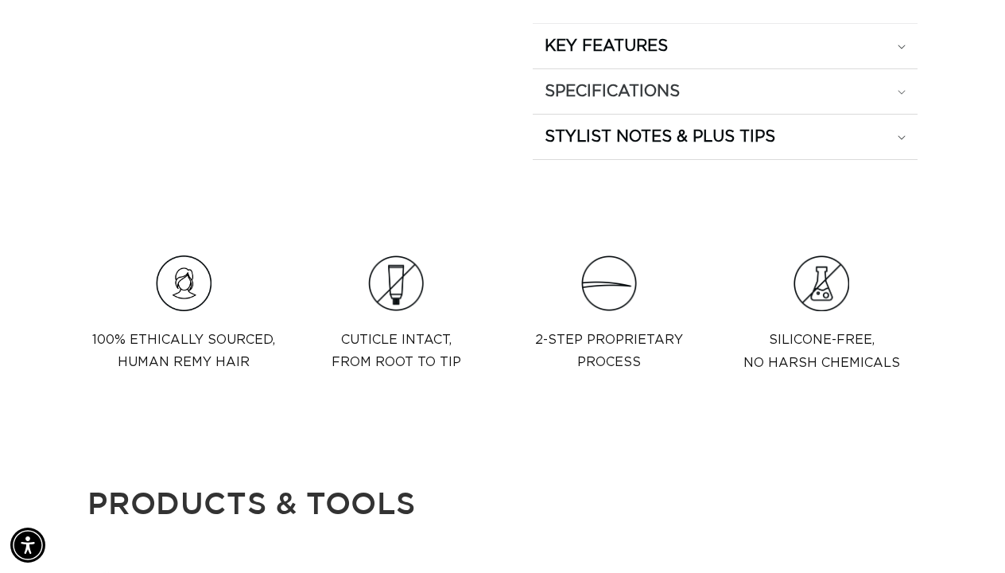
click at [895, 95] on div "SPECIFICATIONS" at bounding box center [725, 91] width 360 height 21
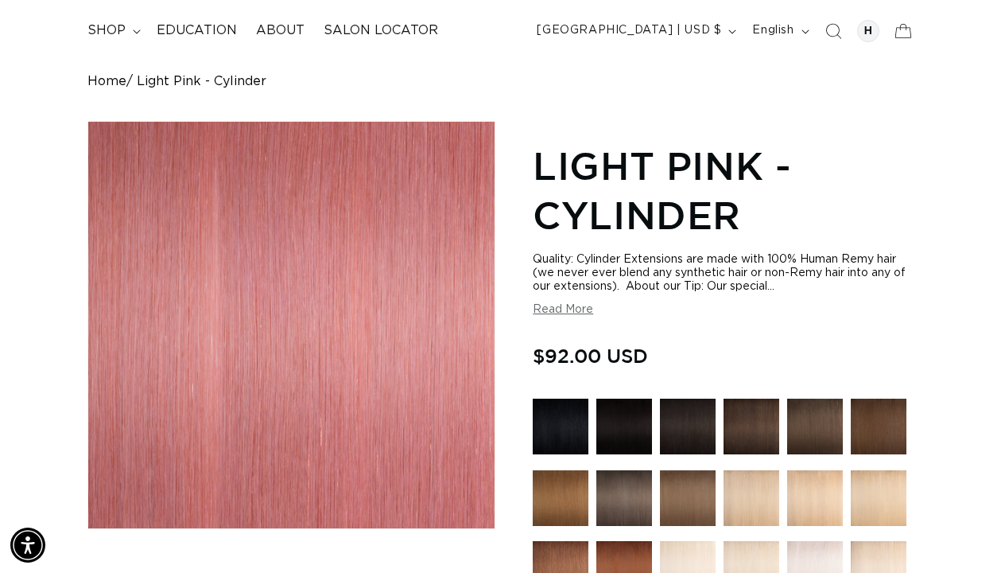
scroll to position [0, 892]
